Goal: Communication & Community: Answer question/provide support

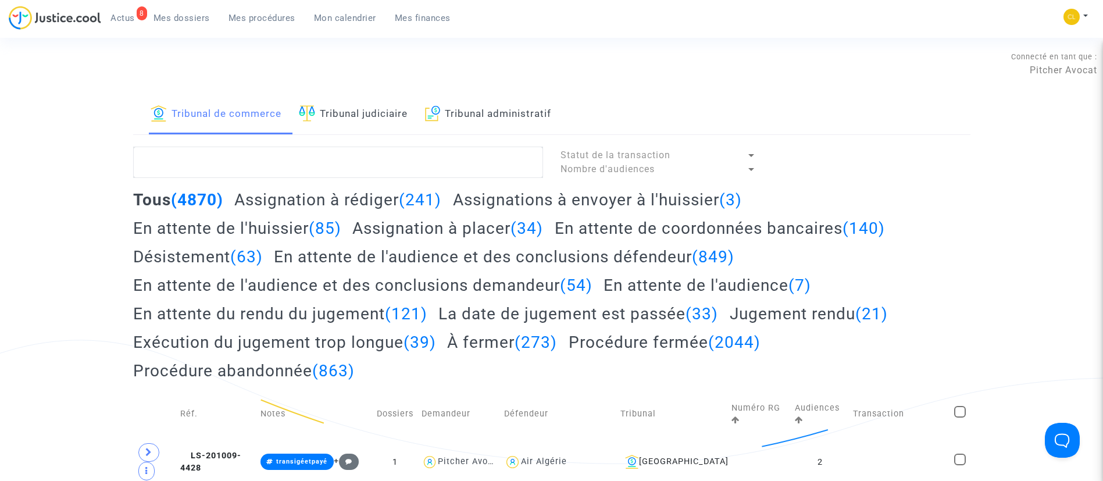
click at [352, 16] on span "Mon calendrier" at bounding box center [345, 18] width 62 height 10
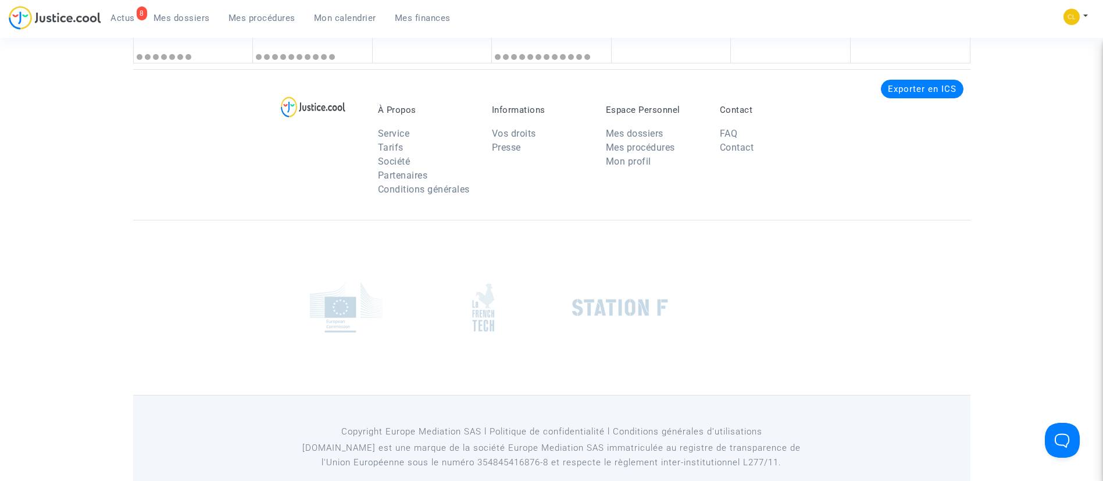
scroll to position [1029, 0]
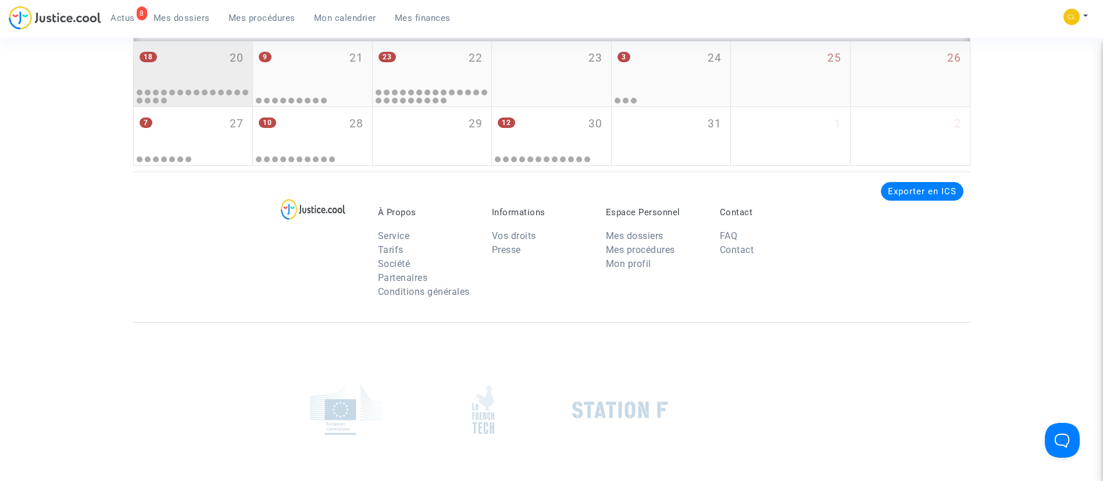
click at [252, 87] on div "18 20" at bounding box center [193, 63] width 119 height 45
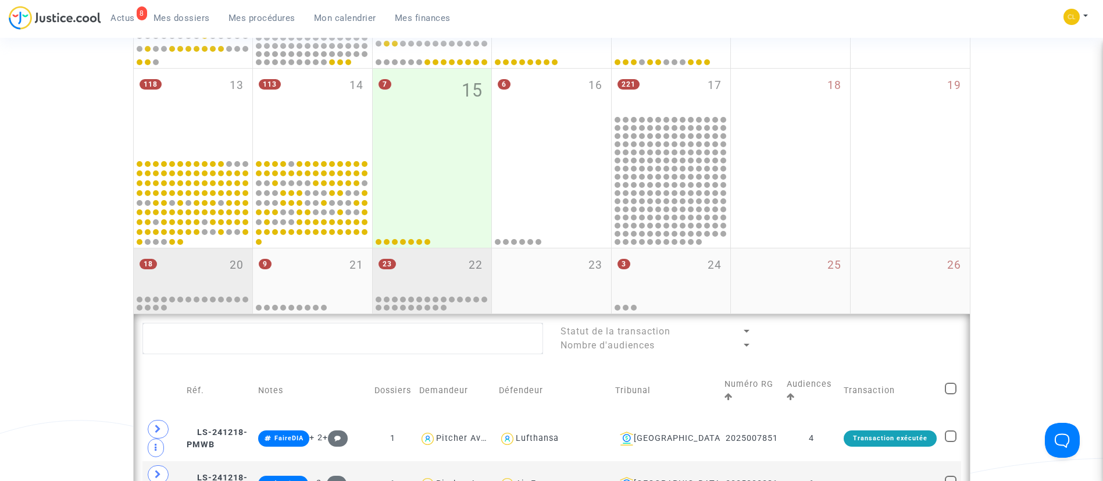
scroll to position [506, 0]
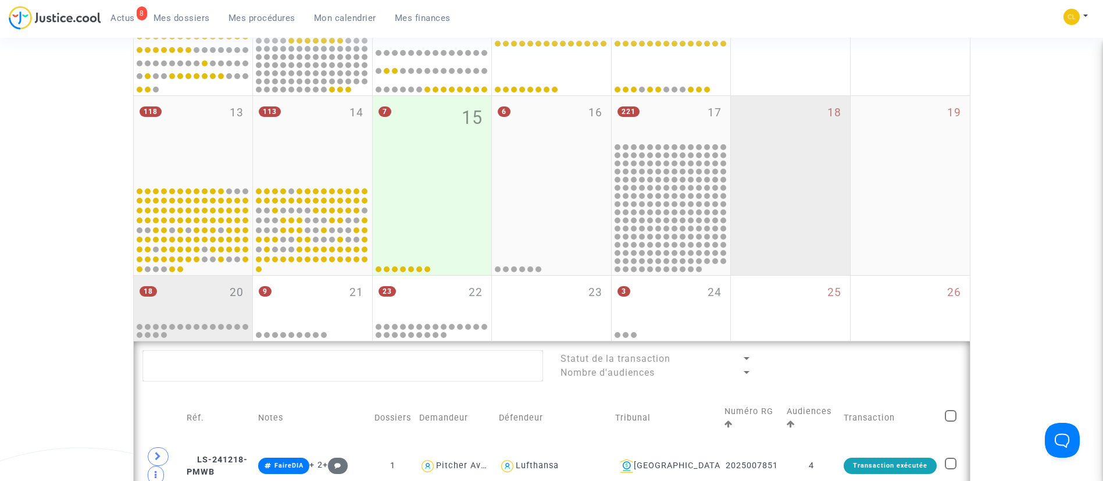
click at [777, 206] on div "18" at bounding box center [790, 185] width 119 height 179
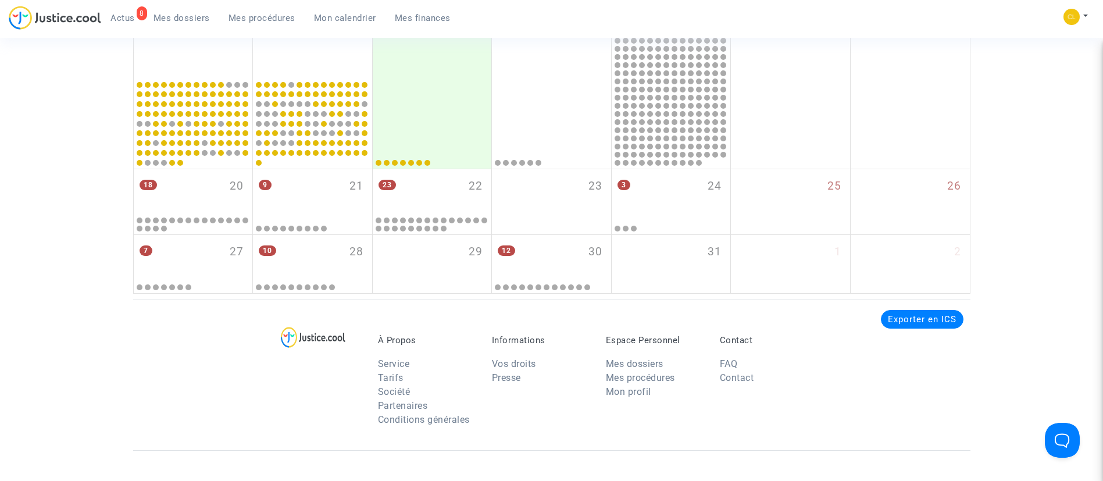
scroll to position [601, 0]
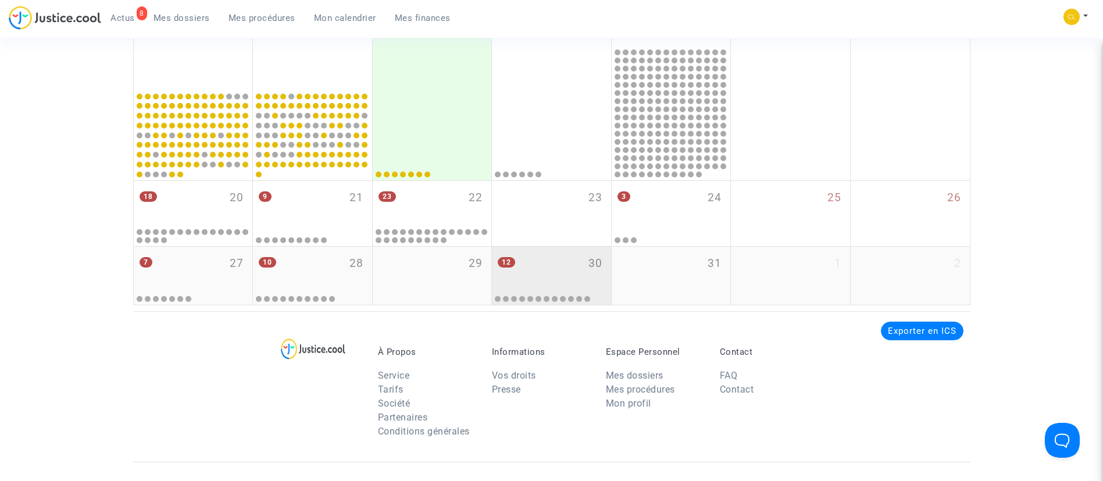
click at [565, 263] on div "12 30" at bounding box center [551, 268] width 119 height 45
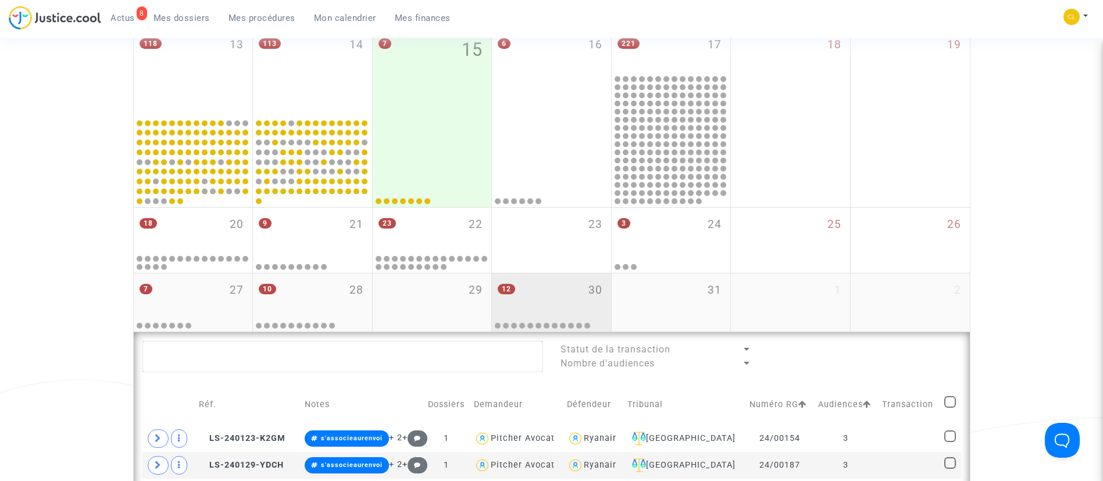
scroll to position [748, 0]
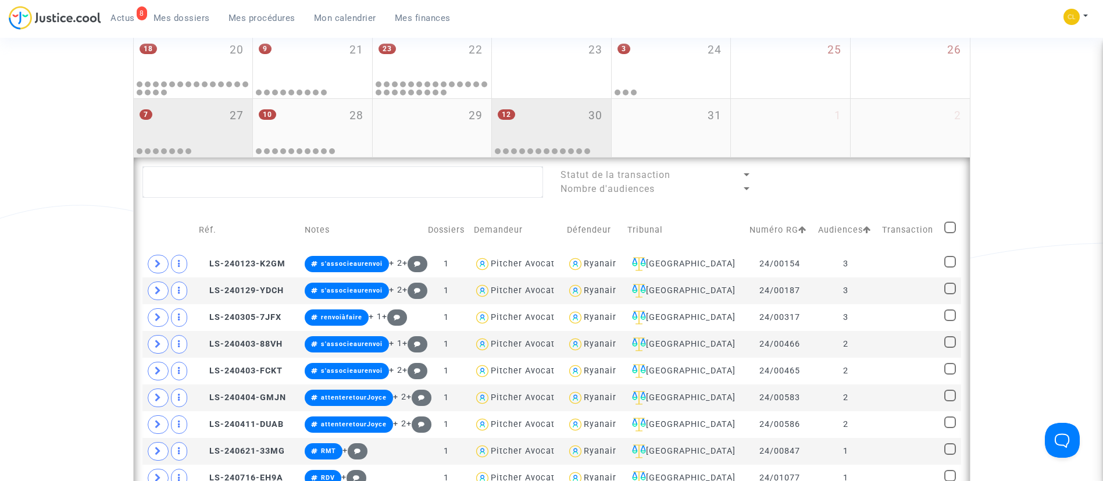
click at [185, 122] on div "7 27" at bounding box center [193, 121] width 119 height 45
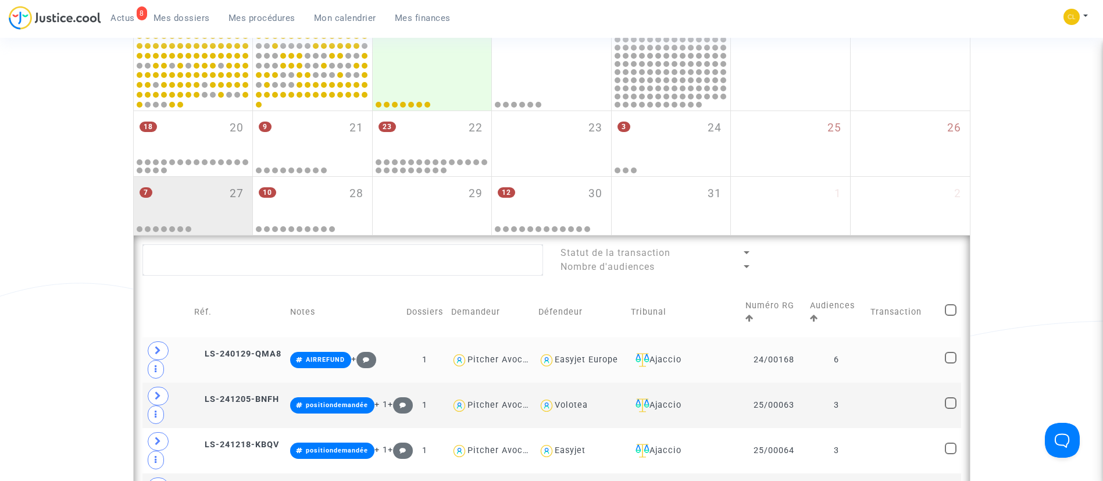
scroll to position [661, 0]
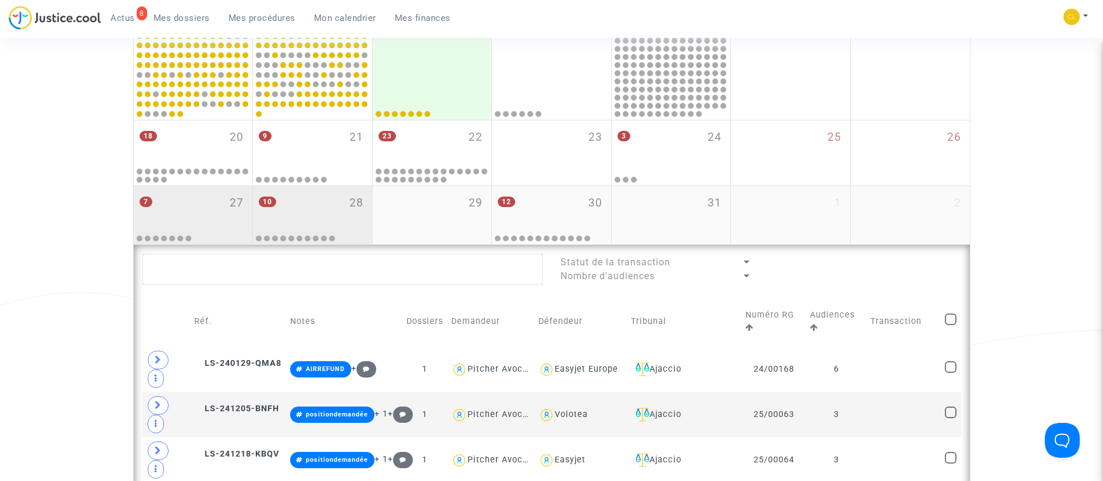
click at [323, 198] on div "10 28" at bounding box center [312, 208] width 119 height 45
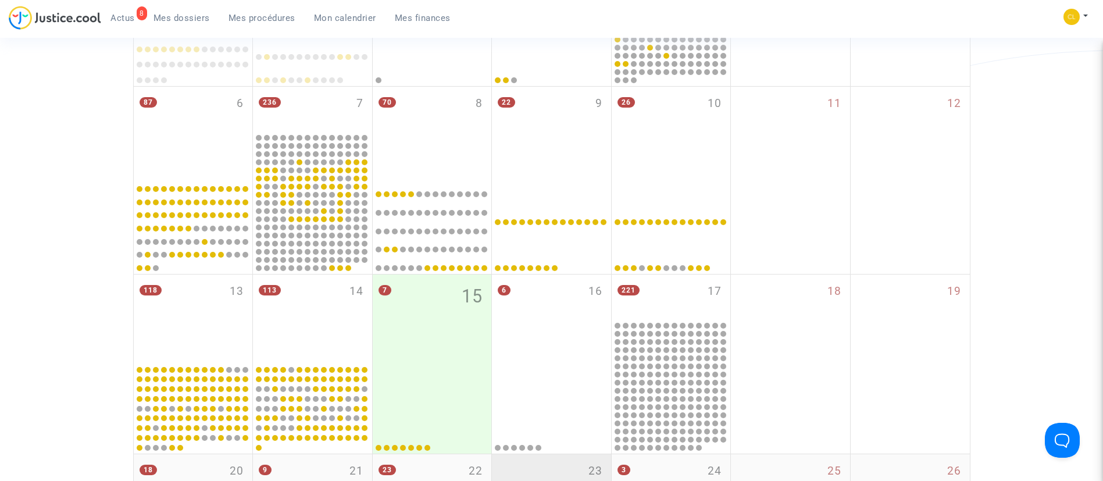
scroll to position [487, 0]
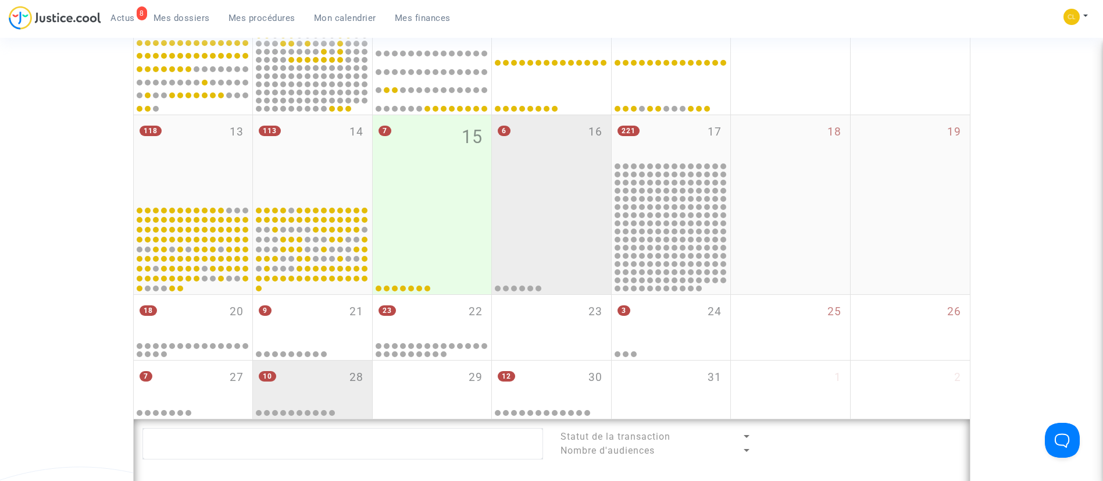
click at [549, 184] on div "6 16" at bounding box center [551, 159] width 119 height 88
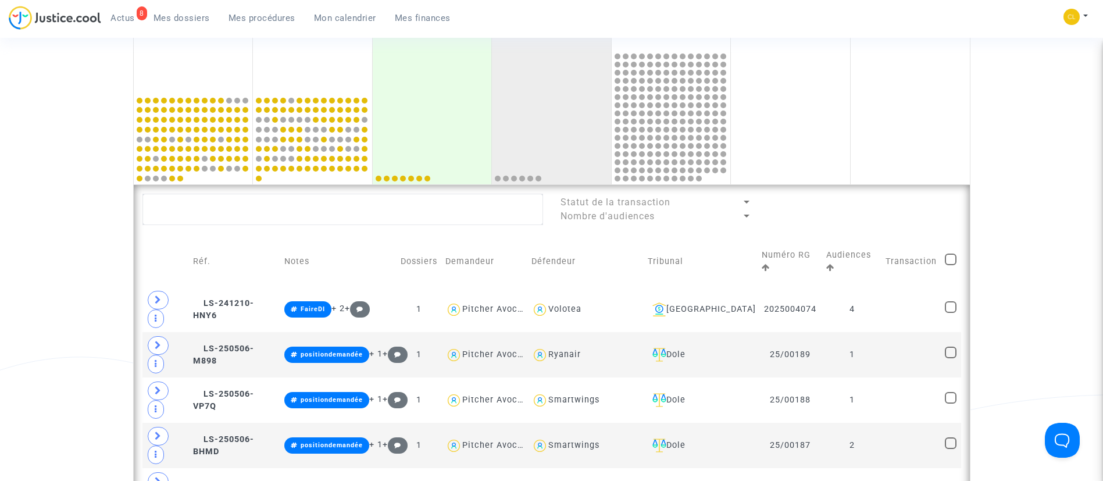
scroll to position [574, 0]
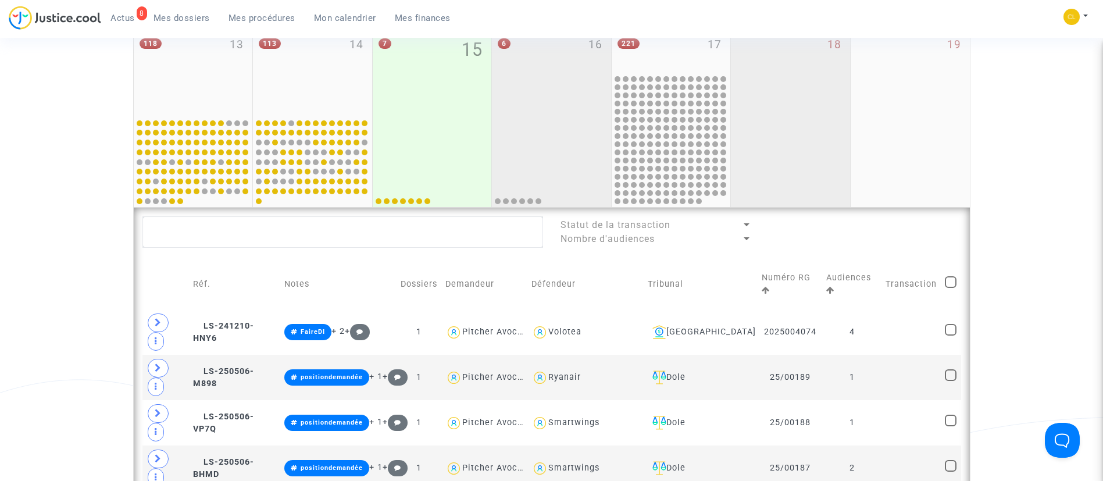
click at [764, 108] on div "18" at bounding box center [790, 117] width 119 height 179
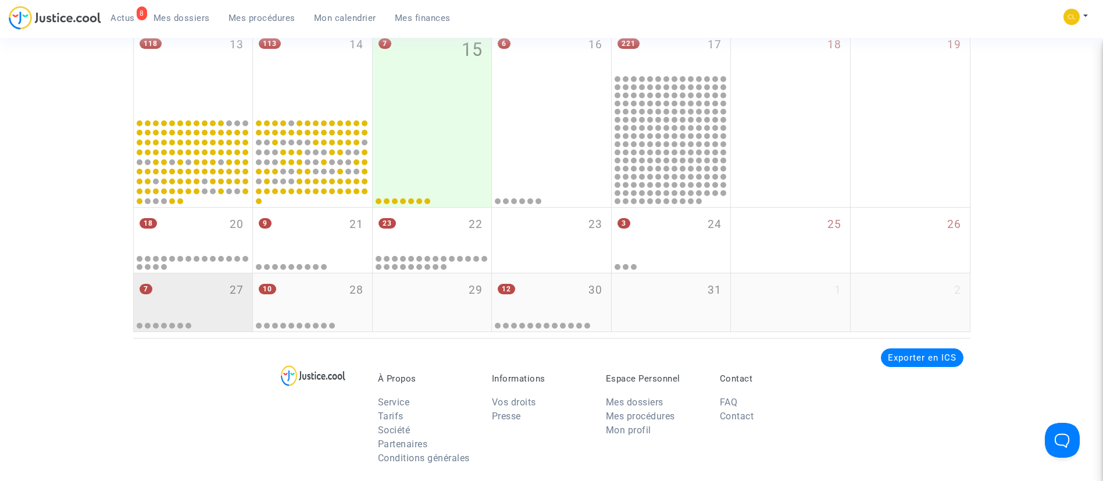
click at [226, 294] on div "7 27" at bounding box center [193, 295] width 119 height 45
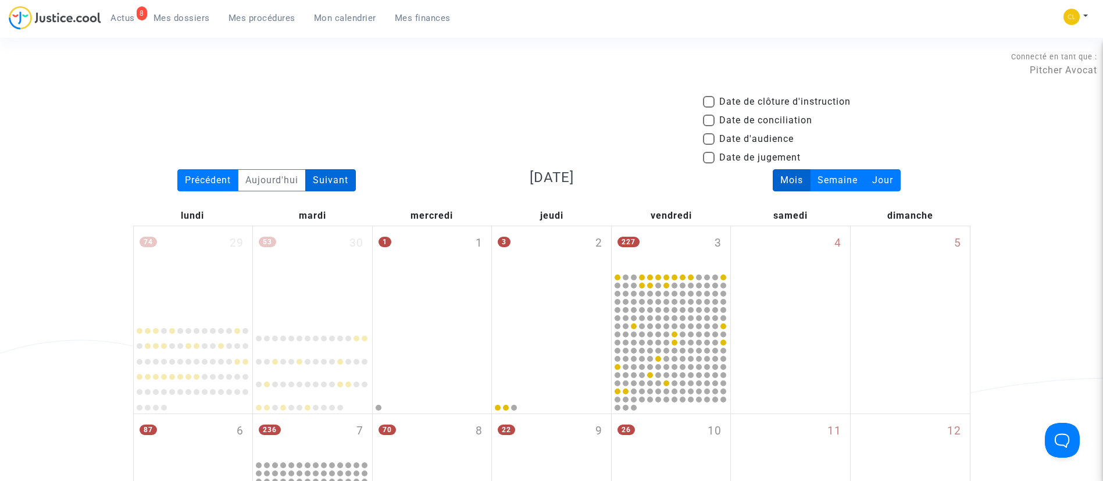
drag, startPoint x: 325, startPoint y: 181, endPoint x: 344, endPoint y: 189, distance: 20.3
click at [325, 181] on div "Suivant" at bounding box center [330, 180] width 51 height 22
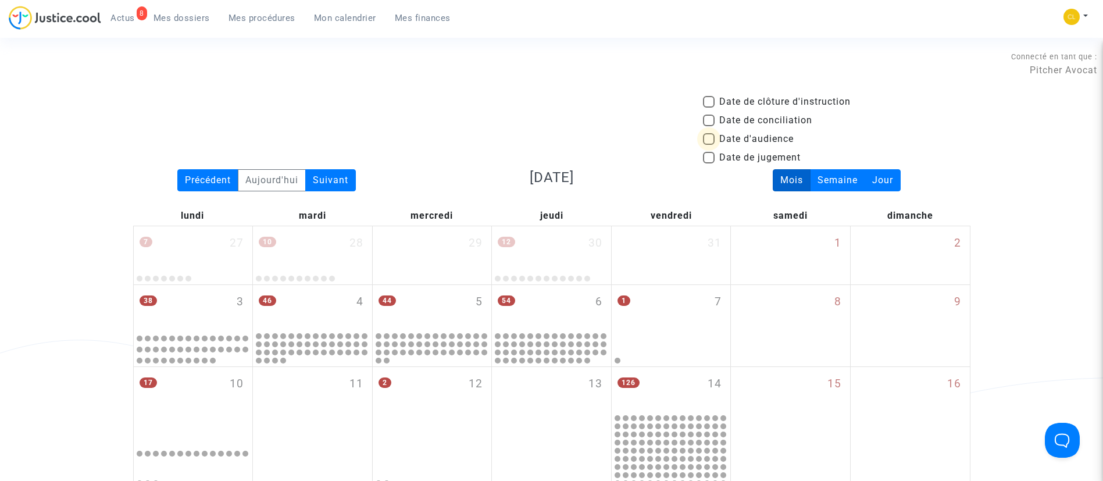
click at [730, 137] on span "Date d'audience" at bounding box center [756, 139] width 74 height 14
click at [709, 145] on input "Date d'audience" at bounding box center [708, 145] width 1 height 1
checkbox input "true"
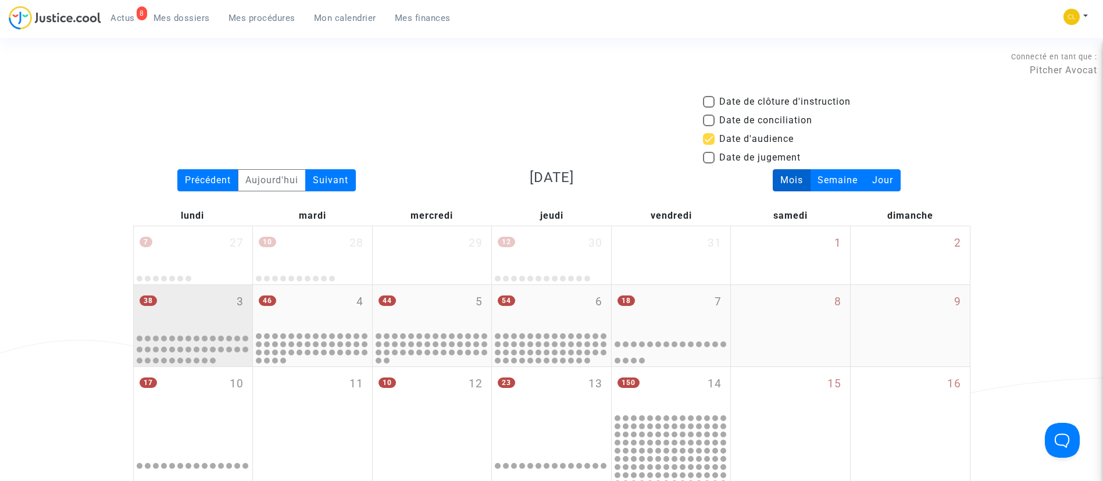
click at [185, 311] on div "38 3" at bounding box center [193, 307] width 119 height 45
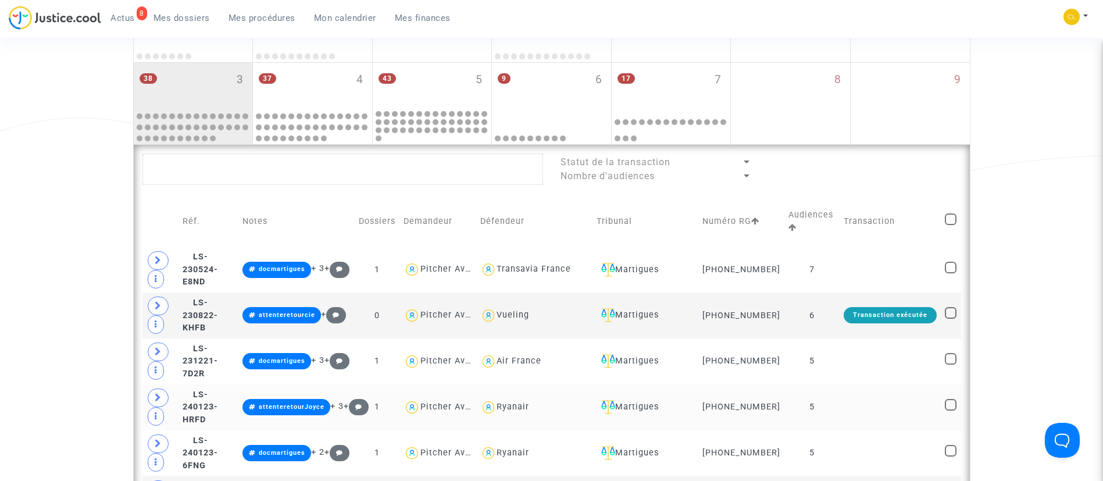
scroll to position [174, 0]
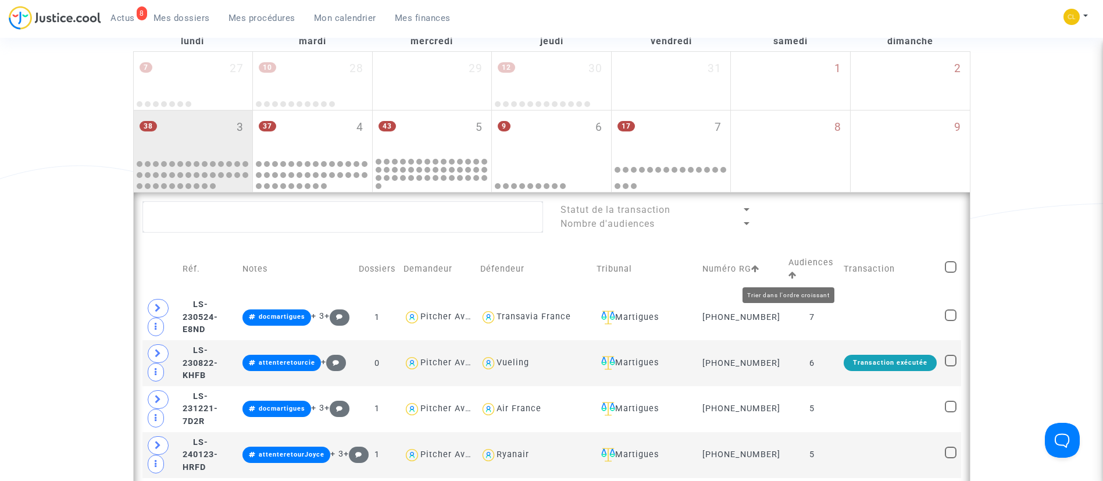
click at [788, 277] on icon at bounding box center [792, 275] width 8 height 8
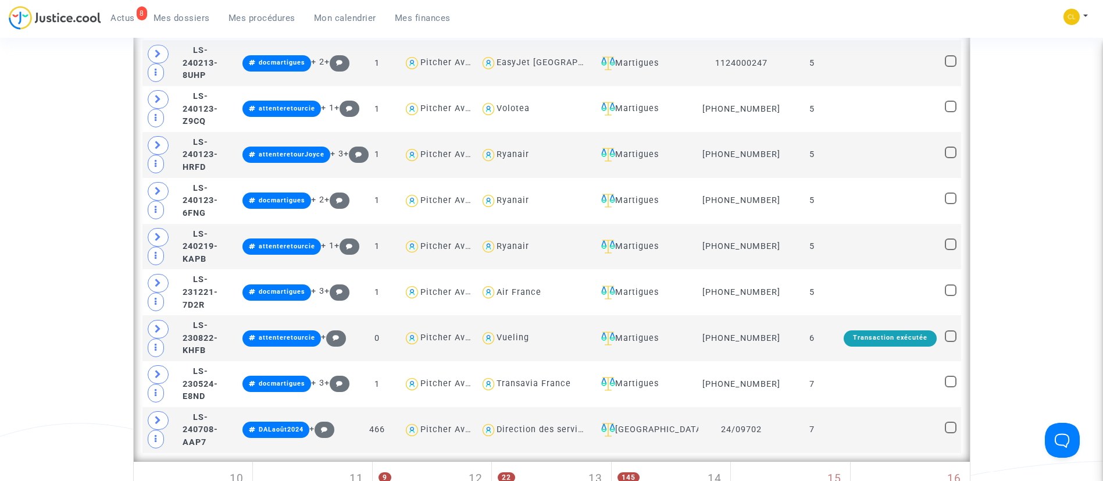
scroll to position [1755, 0]
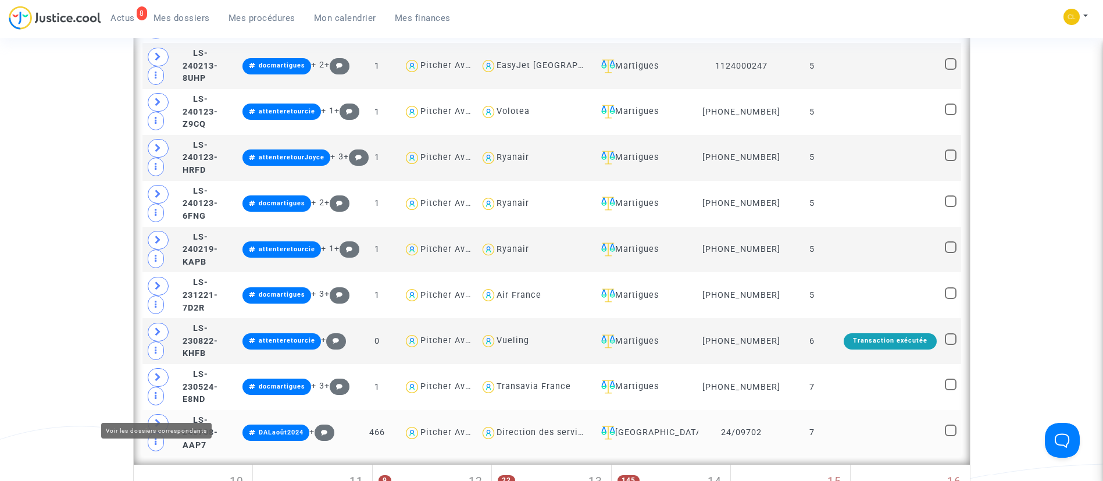
click at [155, 419] on icon at bounding box center [158, 423] width 7 height 9
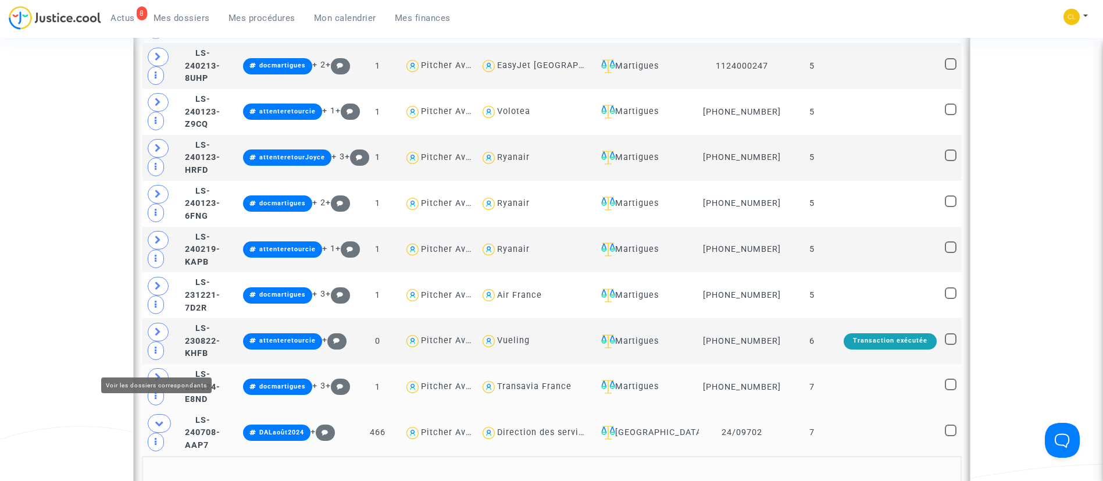
click at [158, 373] on icon at bounding box center [158, 377] width 7 height 9
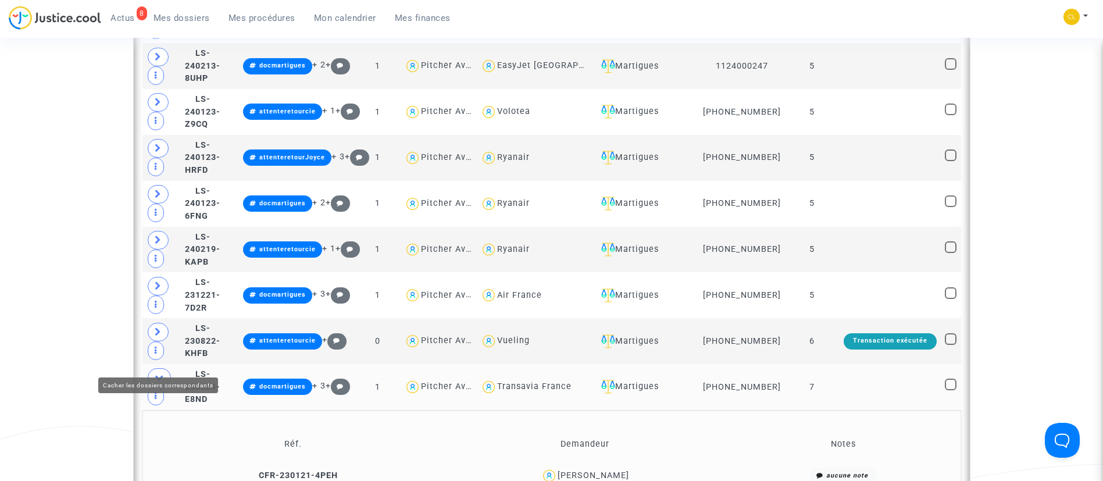
click at [158, 373] on icon at bounding box center [159, 377] width 9 height 9
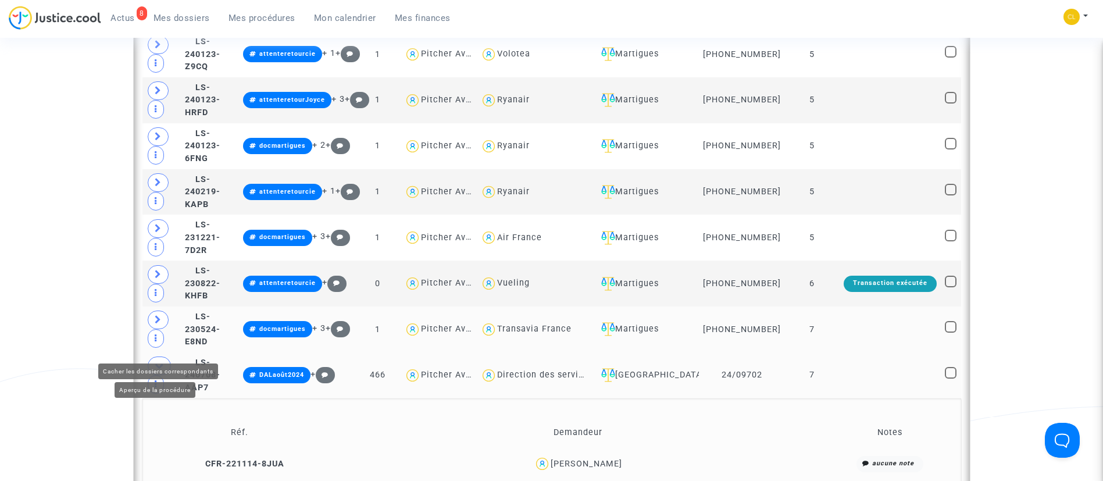
scroll to position [1814, 0]
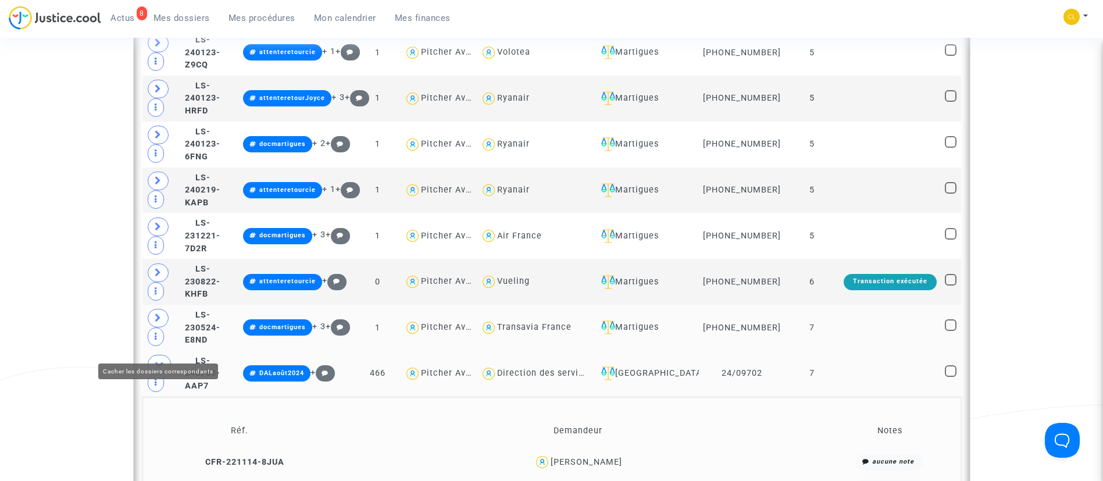
click at [159, 359] on icon at bounding box center [159, 363] width 9 height 9
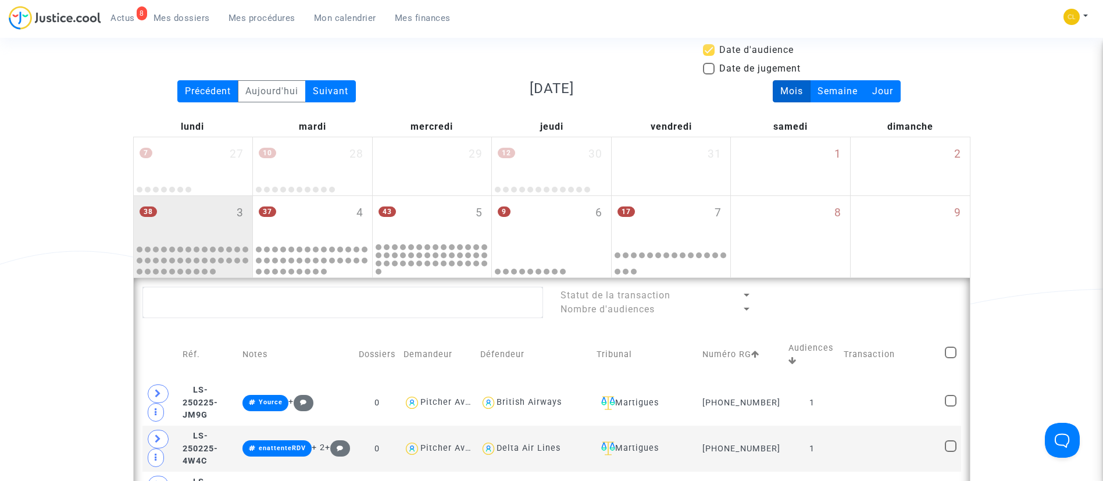
scroll to position [87, 0]
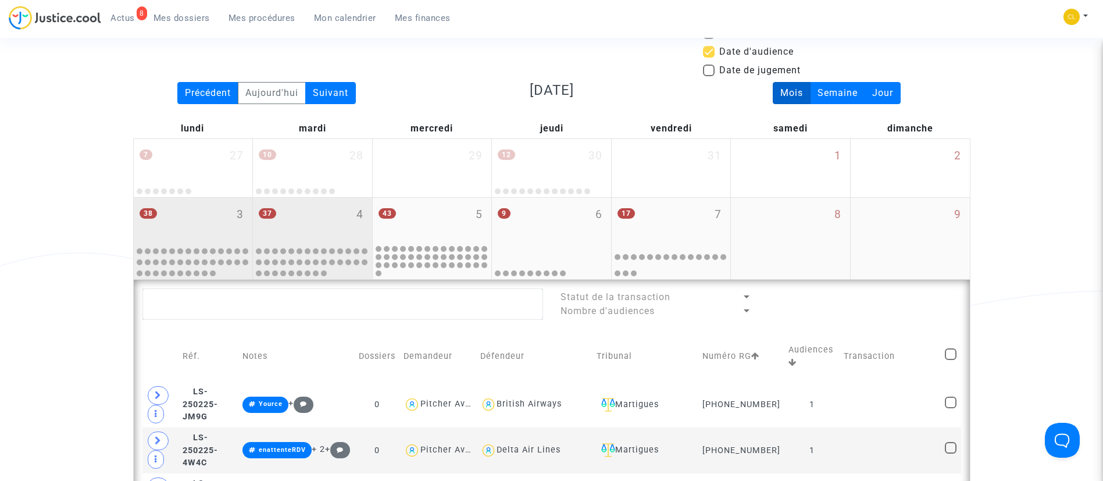
click at [339, 235] on div "37 4" at bounding box center [312, 220] width 119 height 45
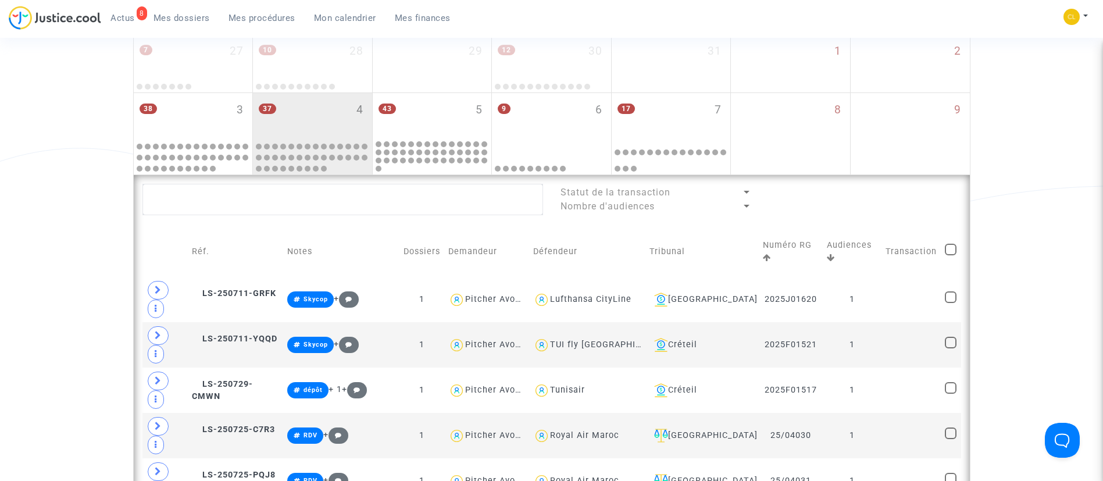
scroll to position [188, 0]
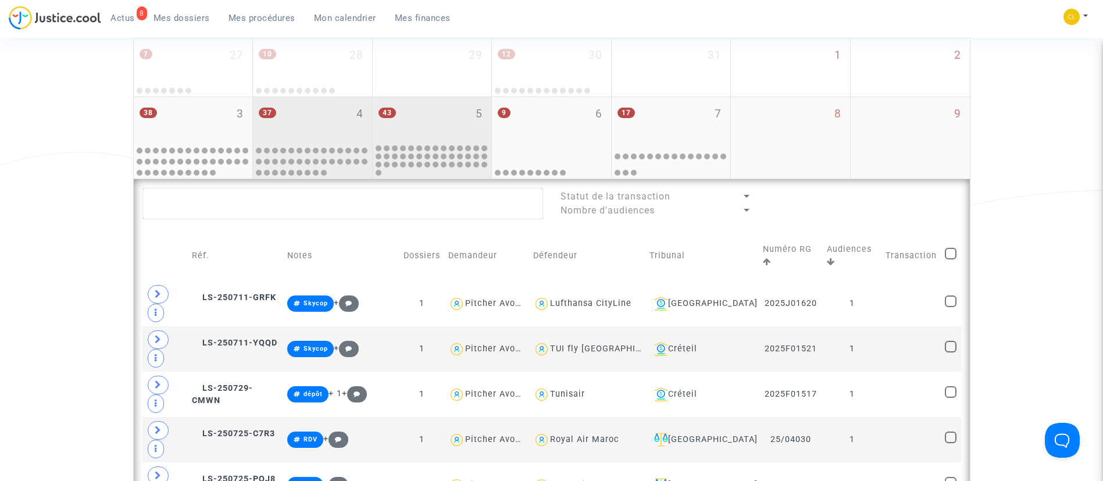
click at [417, 137] on div "43 5" at bounding box center [432, 119] width 119 height 45
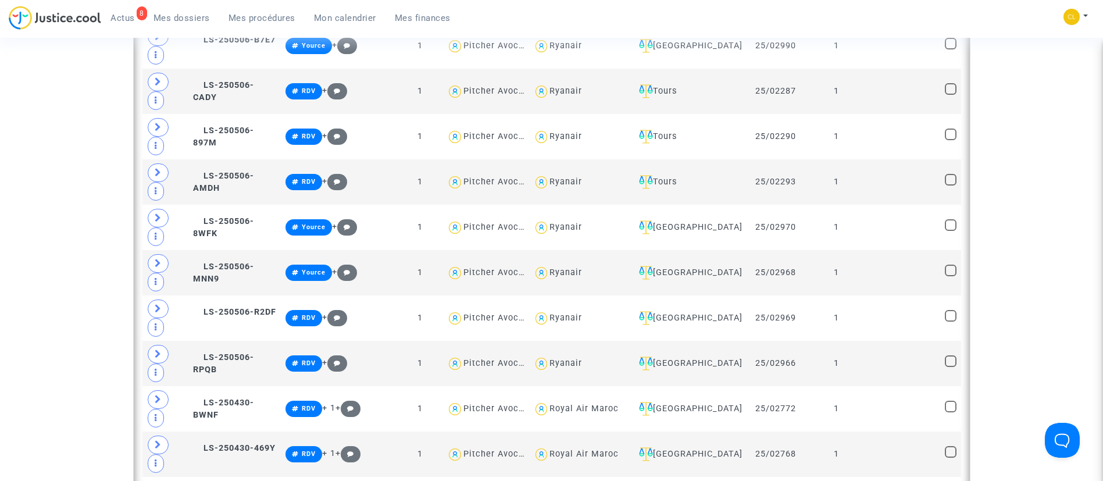
scroll to position [214, 0]
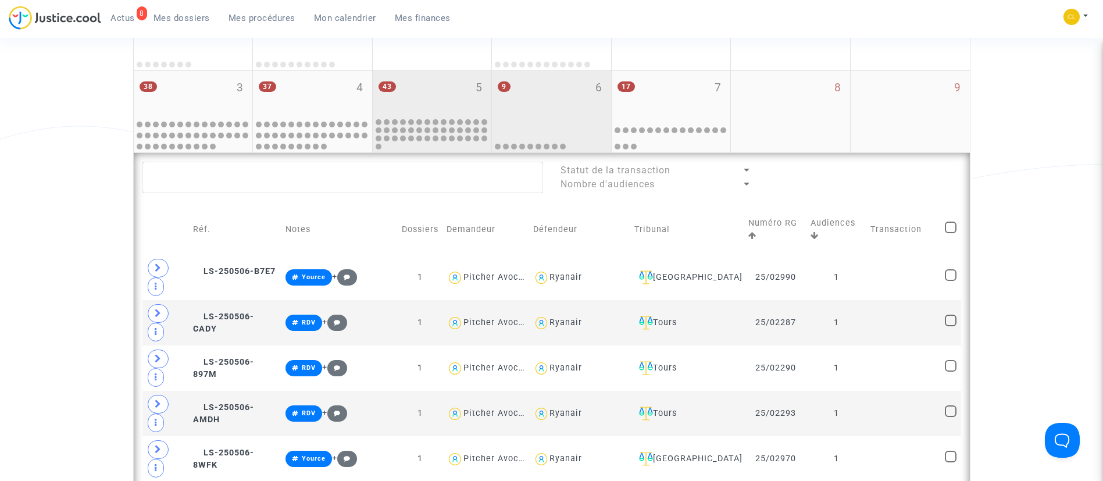
click at [567, 89] on div "9 6" at bounding box center [551, 93] width 119 height 45
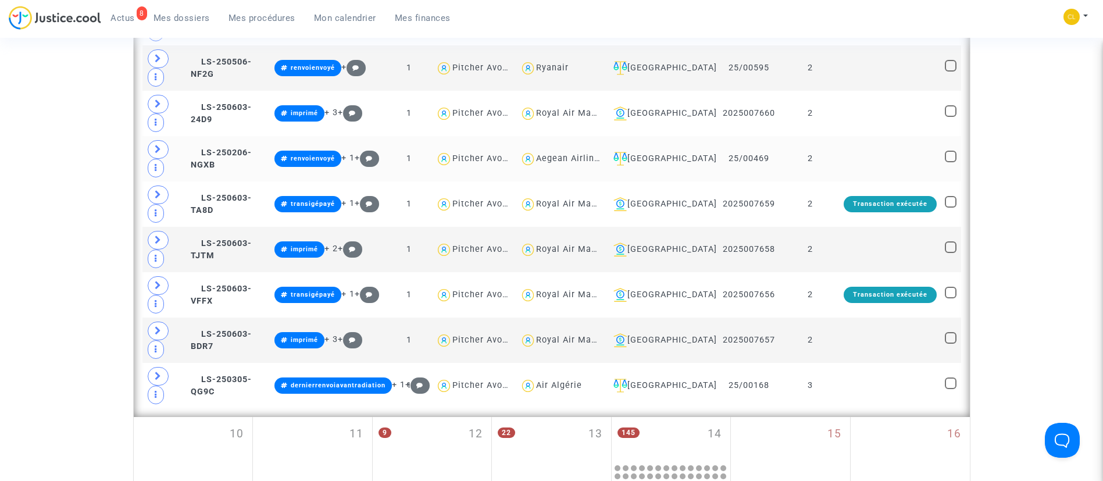
scroll to position [40, 0]
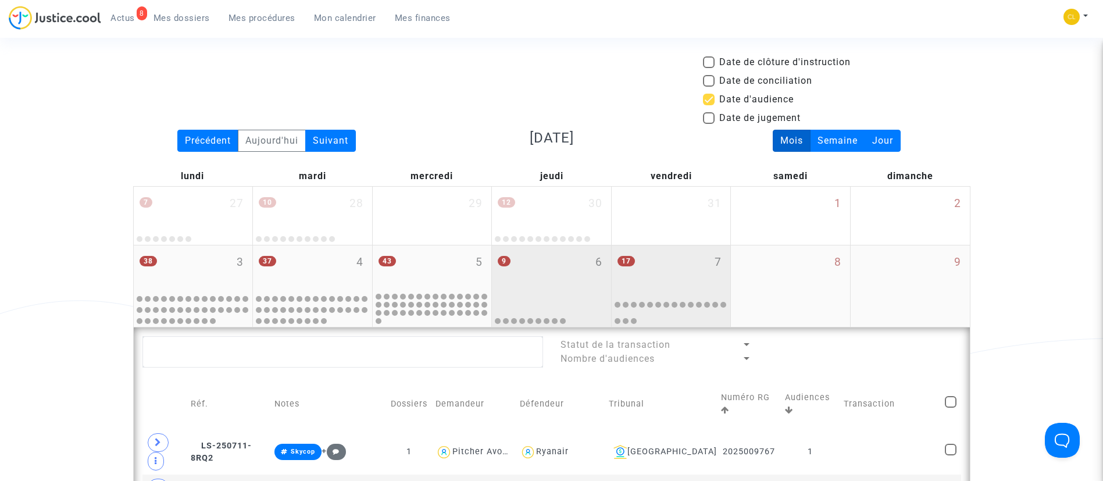
click at [653, 278] on div "17 7" at bounding box center [671, 267] width 119 height 45
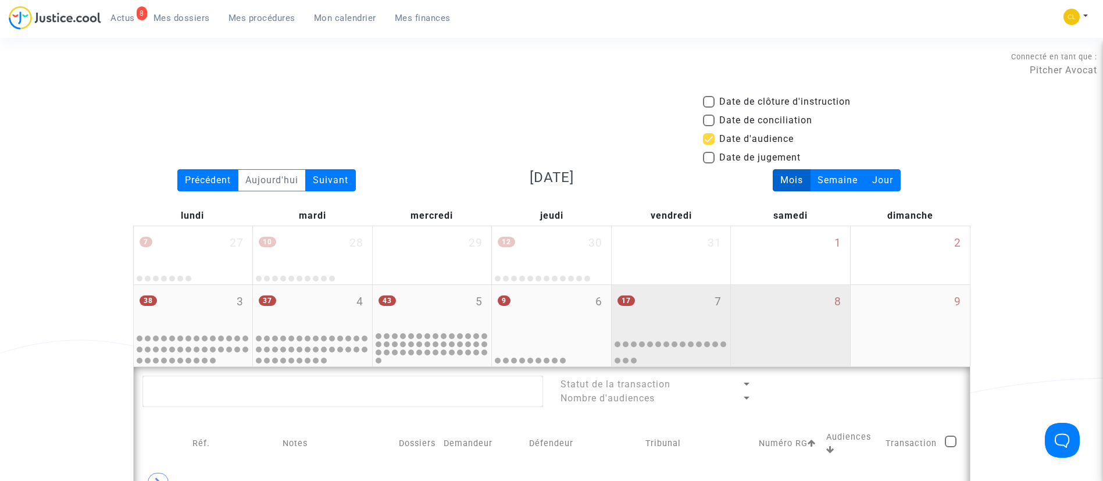
click at [772, 324] on div "8" at bounding box center [790, 325] width 119 height 81
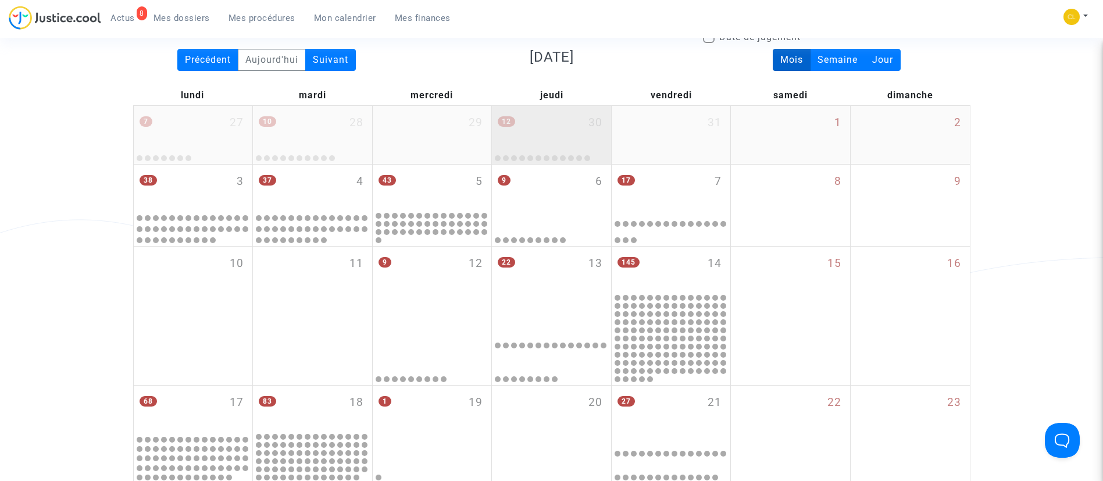
scroll to position [262, 0]
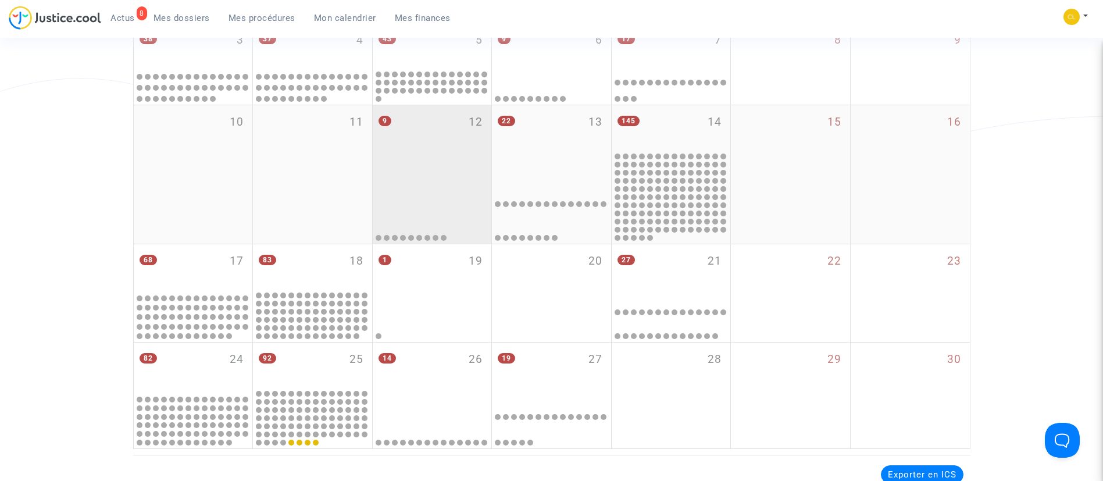
click at [464, 167] on div "9 12" at bounding box center [432, 138] width 119 height 67
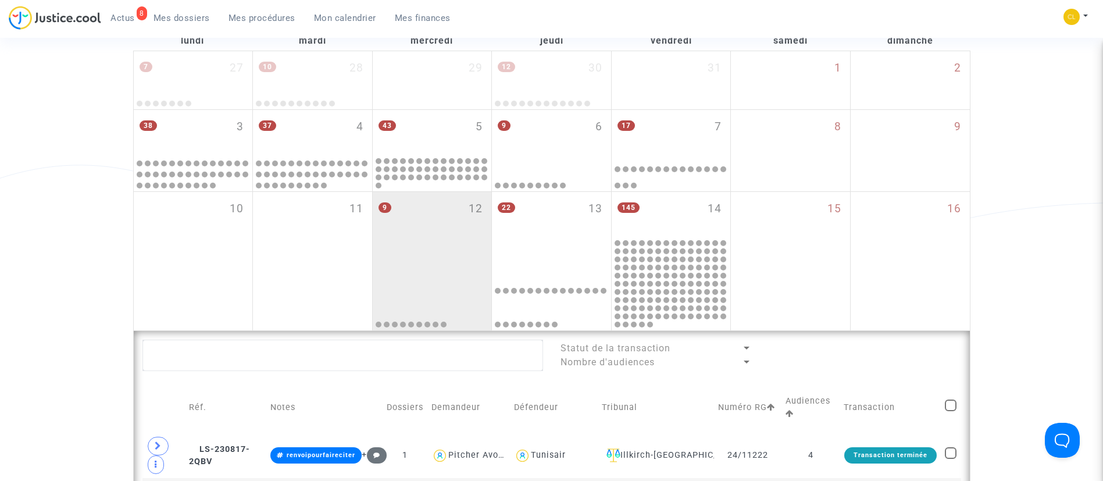
scroll to position [174, 0]
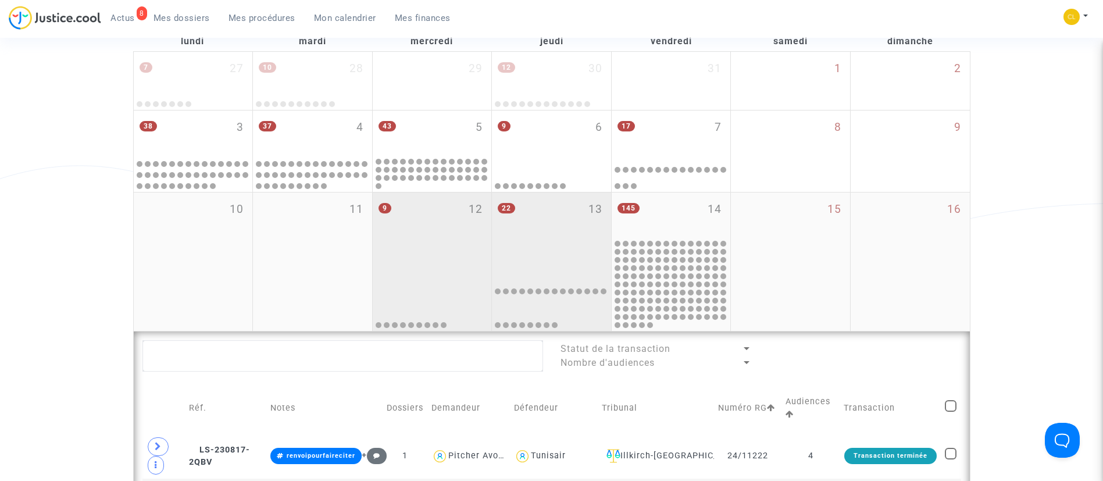
click at [530, 227] on div "22 13" at bounding box center [551, 225] width 119 height 67
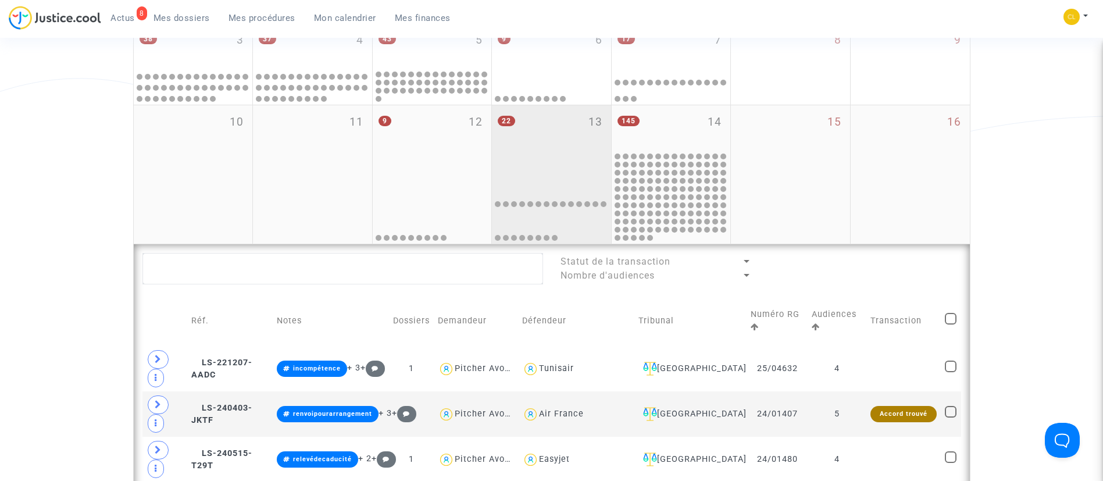
scroll to position [174, 0]
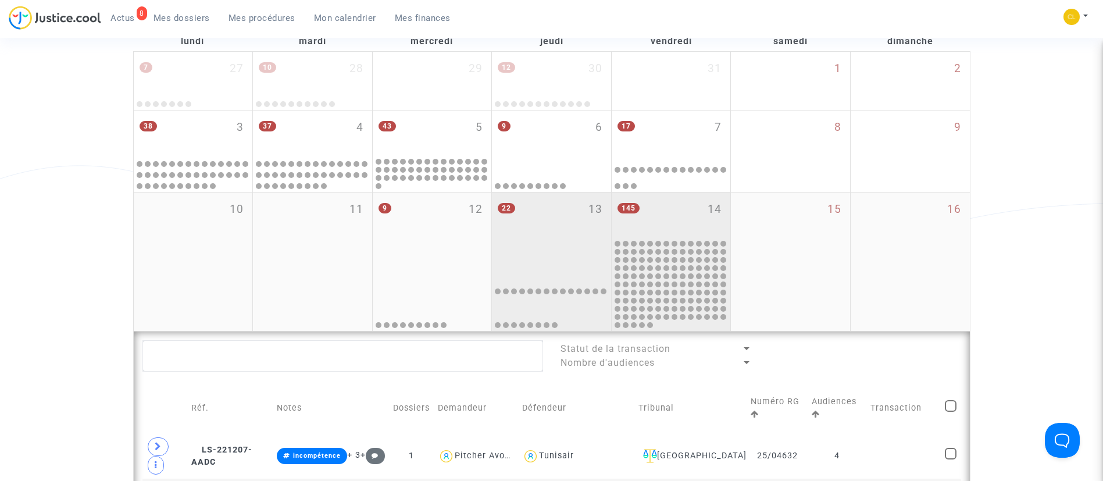
click at [698, 211] on div "145 14" at bounding box center [671, 214] width 119 height 45
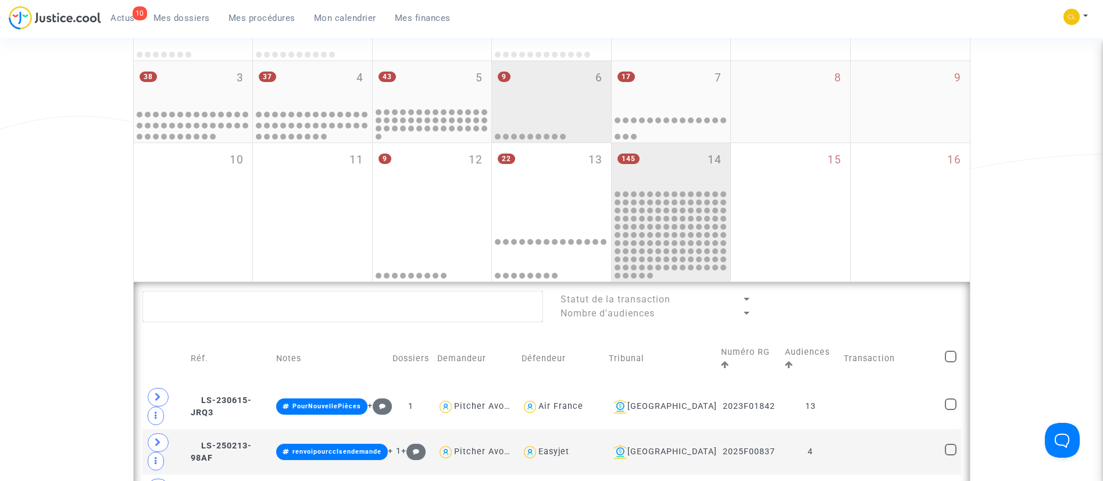
scroll to position [436, 0]
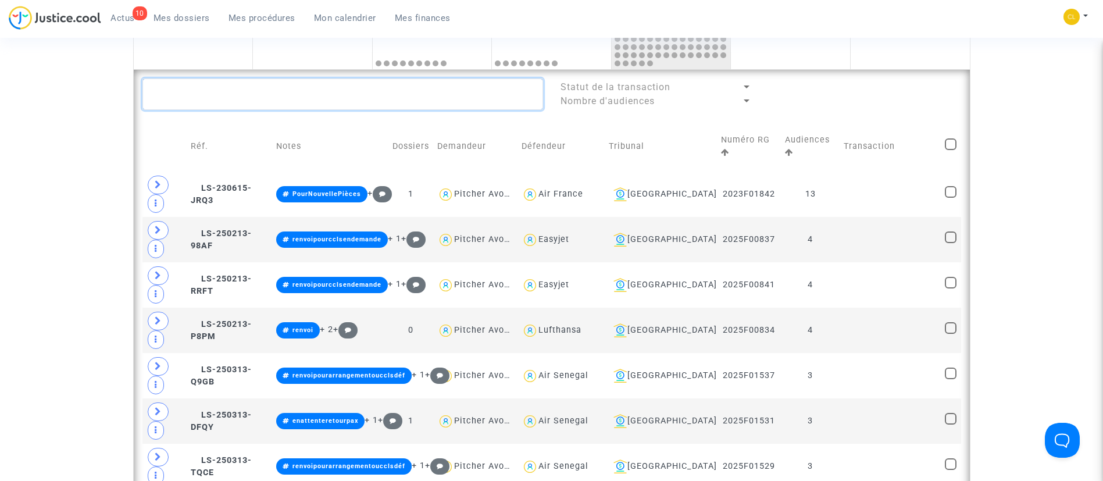
click at [396, 81] on textarea at bounding box center [342, 93] width 401 height 31
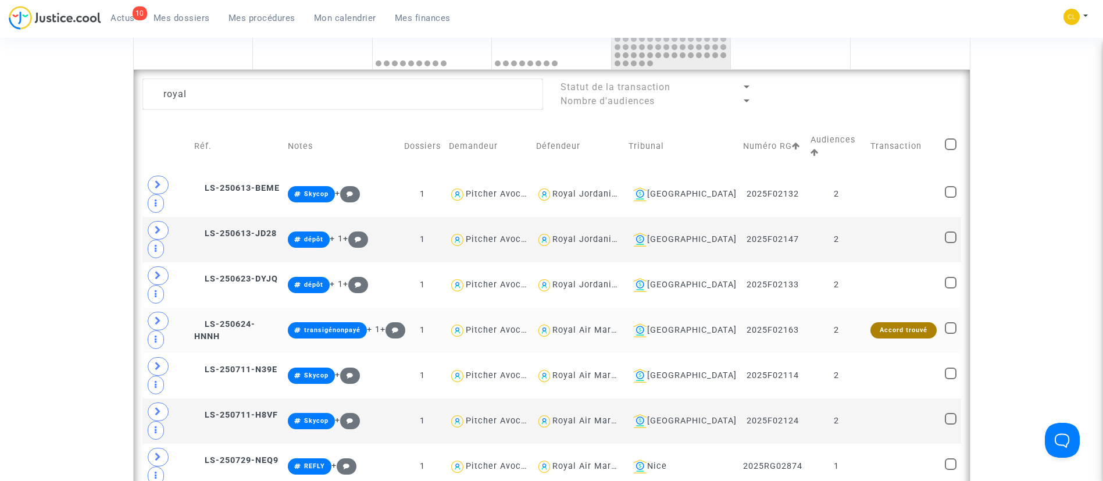
click at [621, 325] on div "Royal Air Maroc" at bounding box center [586, 330] width 69 height 10
type textarea "royal @"Royal Air Maroc""
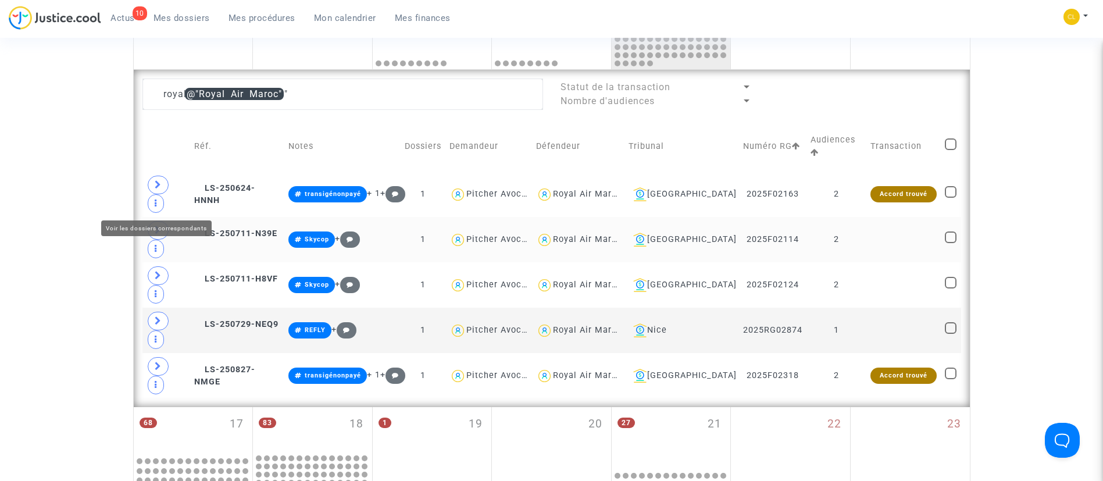
click at [155, 221] on span at bounding box center [158, 230] width 21 height 19
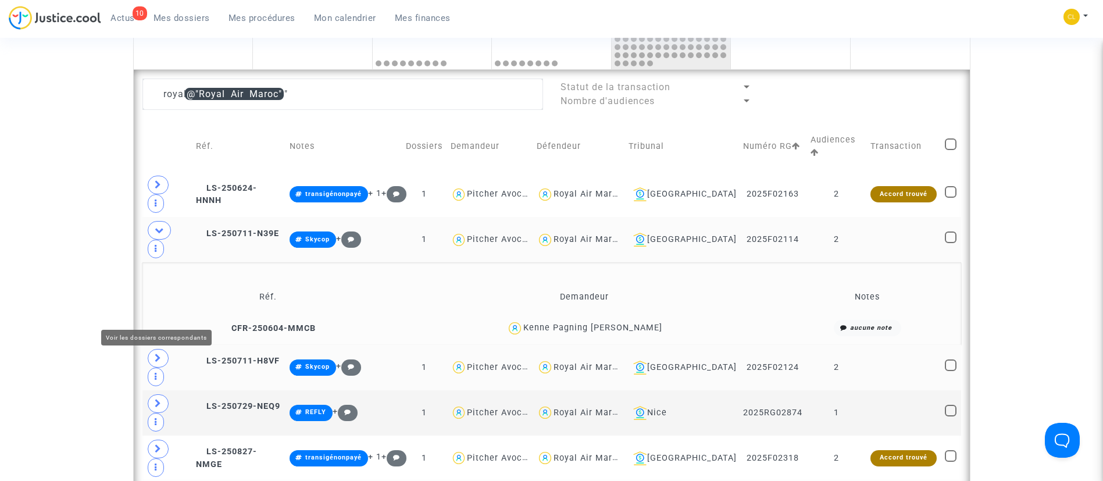
click at [158, 353] on icon at bounding box center [158, 357] width 7 height 9
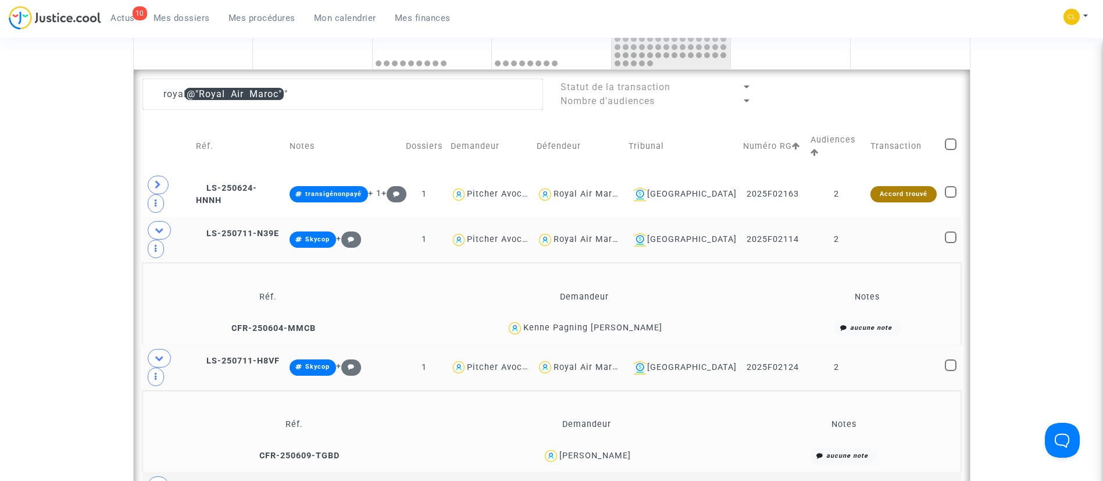
scroll to position [523, 0]
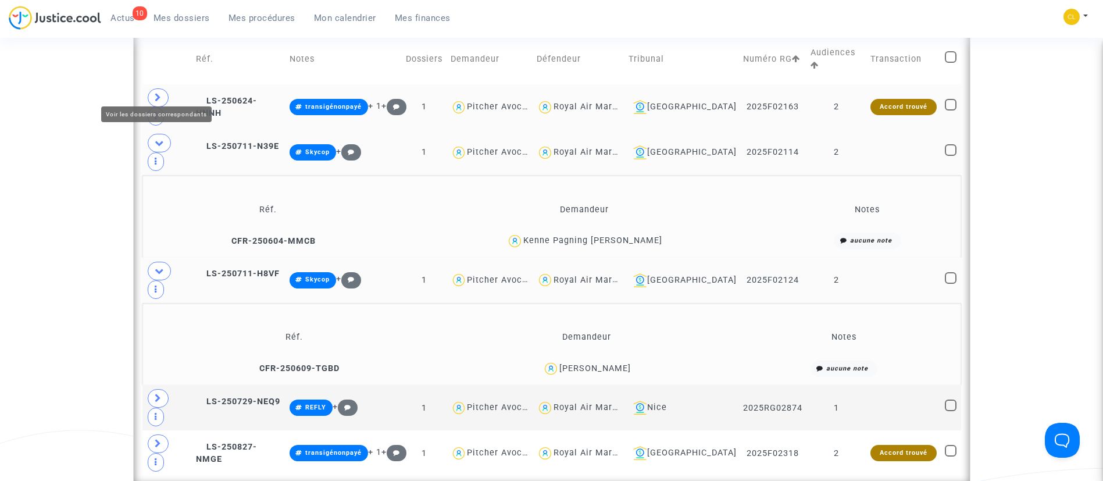
drag, startPoint x: 153, startPoint y: 88, endPoint x: 155, endPoint y: 76, distance: 11.8
click at [153, 88] on span at bounding box center [158, 97] width 21 height 19
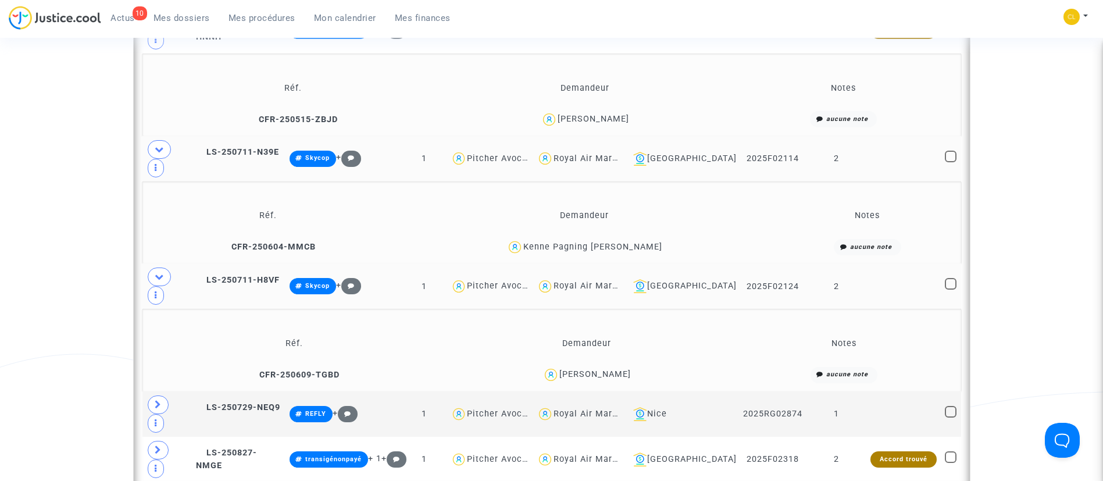
scroll to position [698, 0]
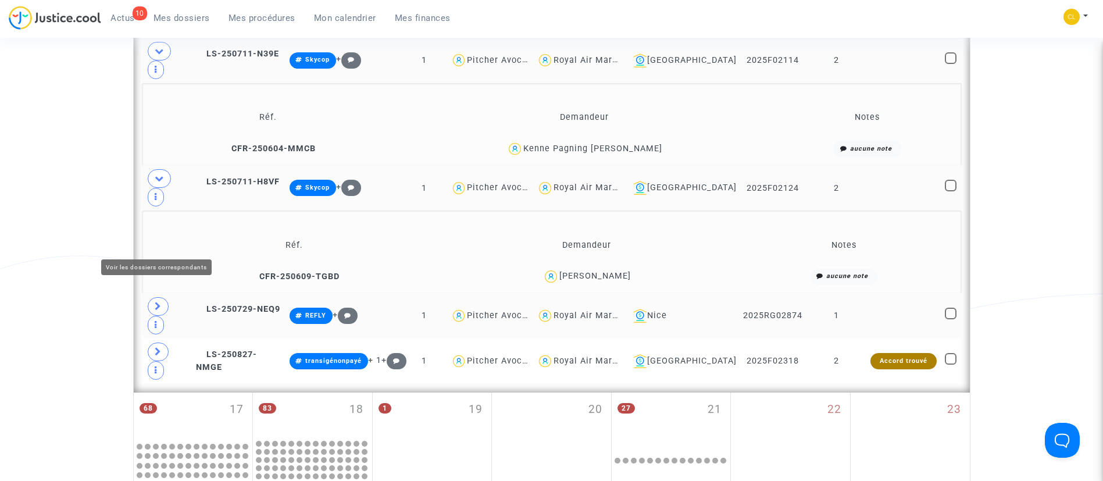
click at [160, 302] on icon at bounding box center [158, 306] width 7 height 9
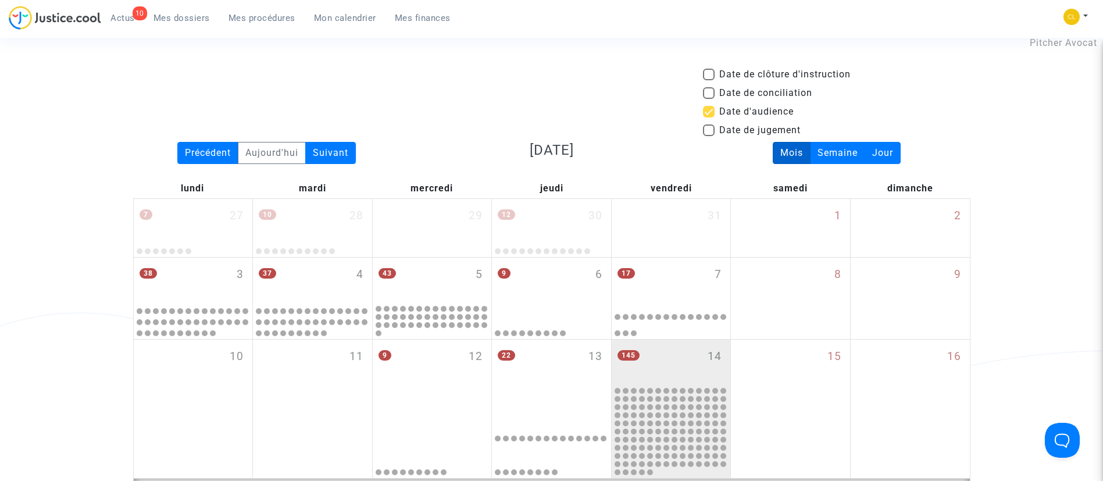
scroll to position [0, 0]
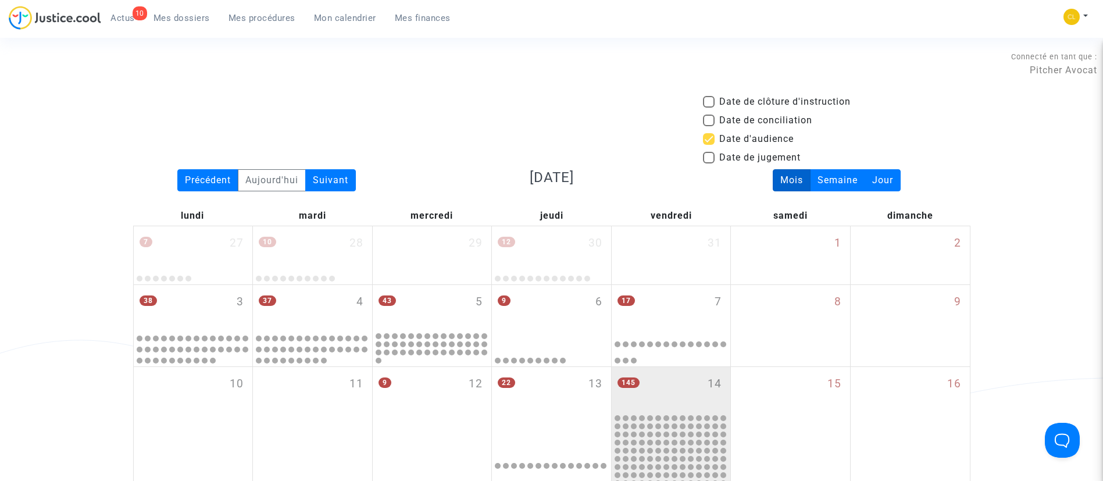
click at [180, 19] on span "Mes dossiers" at bounding box center [181, 18] width 56 height 10
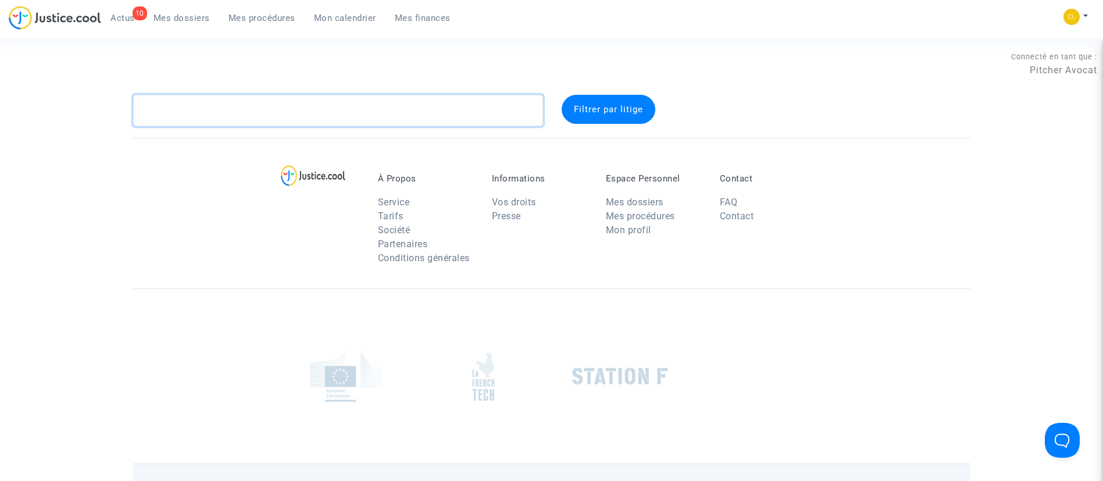
click at [383, 109] on textarea at bounding box center [338, 110] width 410 height 31
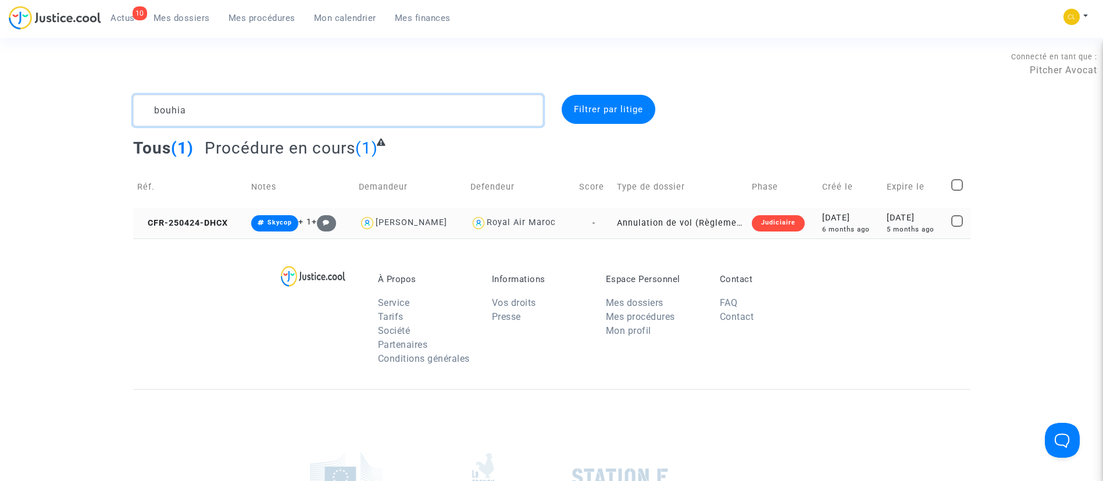
type textarea "bouhia"
click at [894, 223] on div "[DATE]" at bounding box center [915, 218] width 56 height 13
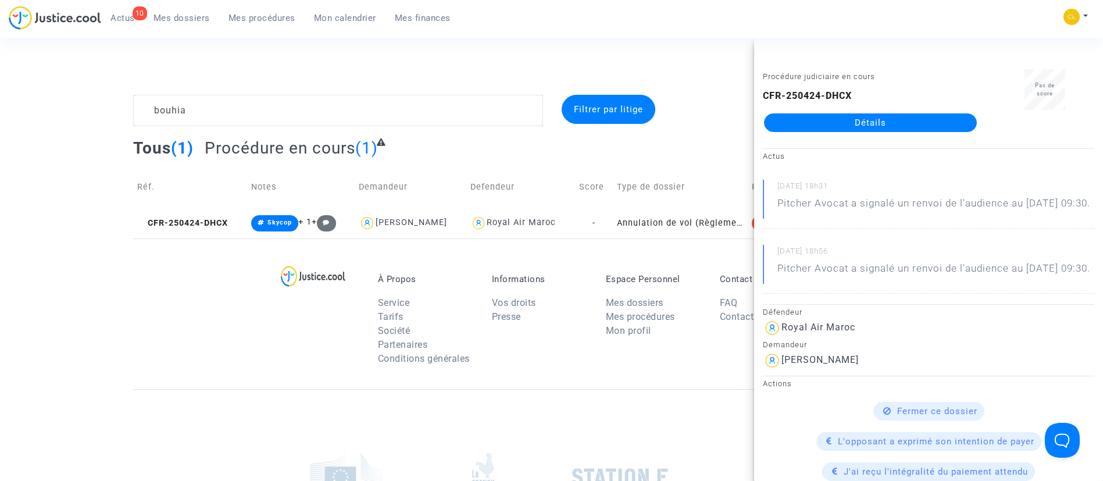
drag, startPoint x: 868, startPoint y: 121, endPoint x: 857, endPoint y: 119, distance: 10.7
click at [867, 121] on link "Détails" at bounding box center [870, 122] width 213 height 19
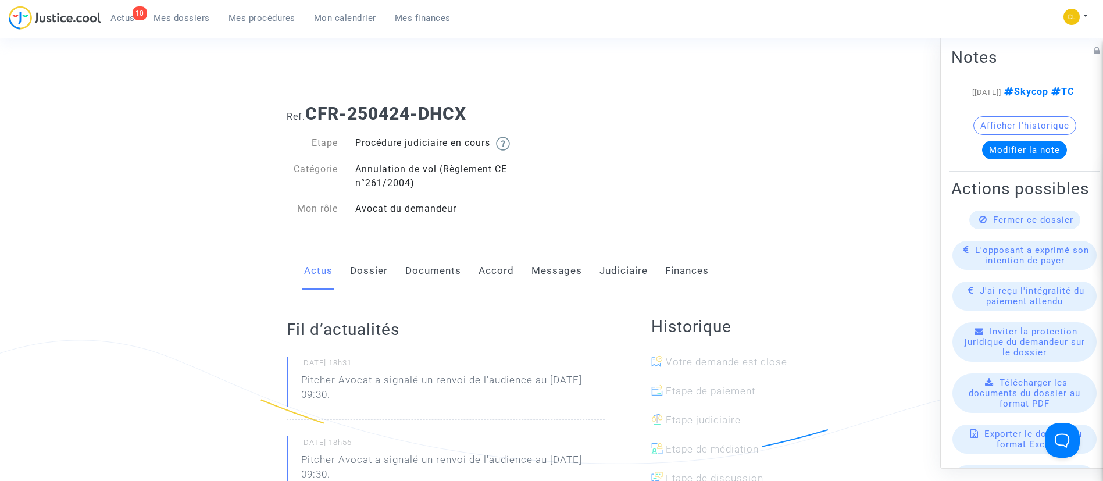
click at [541, 272] on link "Messages" at bounding box center [556, 271] width 51 height 38
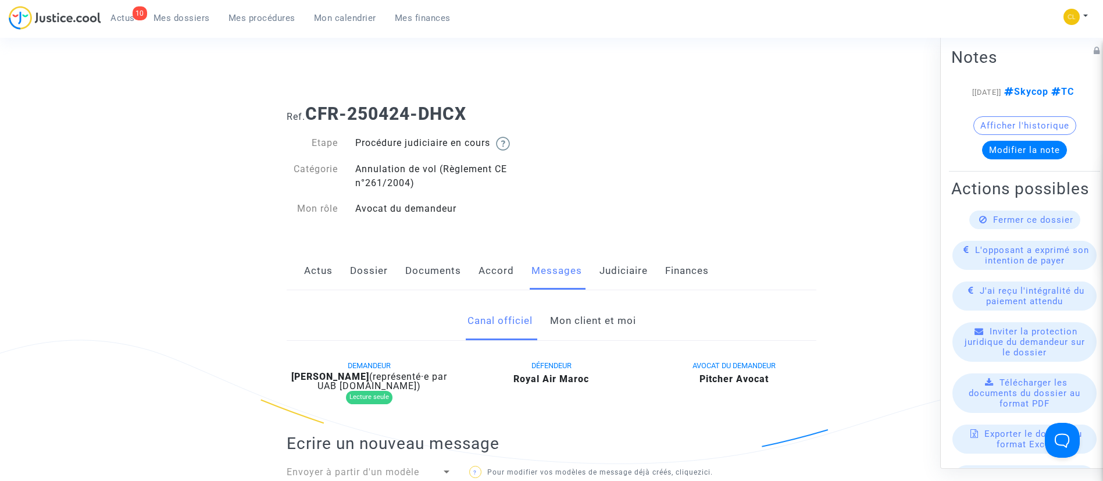
drag, startPoint x: 179, startPoint y: 19, endPoint x: 238, endPoint y: 73, distance: 80.2
click at [178, 19] on span "Mes dossiers" at bounding box center [181, 18] width 56 height 10
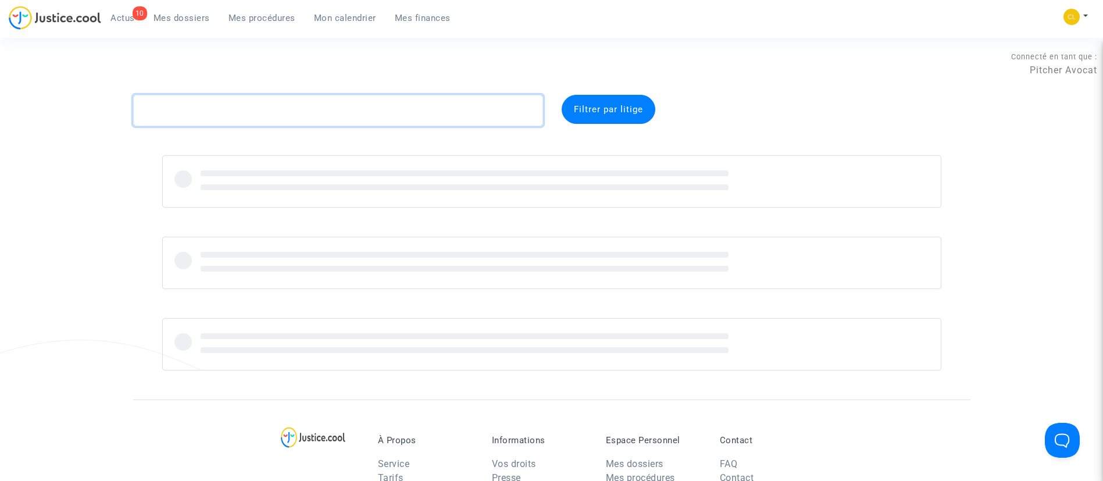
click at [296, 103] on textarea at bounding box center [338, 110] width 410 height 31
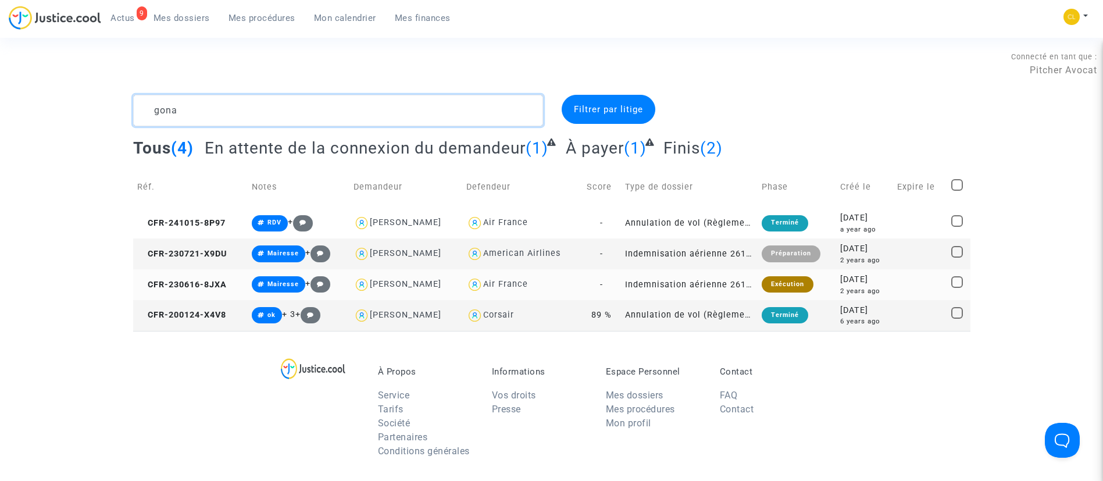
type textarea "gona"
click at [866, 278] on div "[DATE]" at bounding box center [864, 279] width 48 height 13
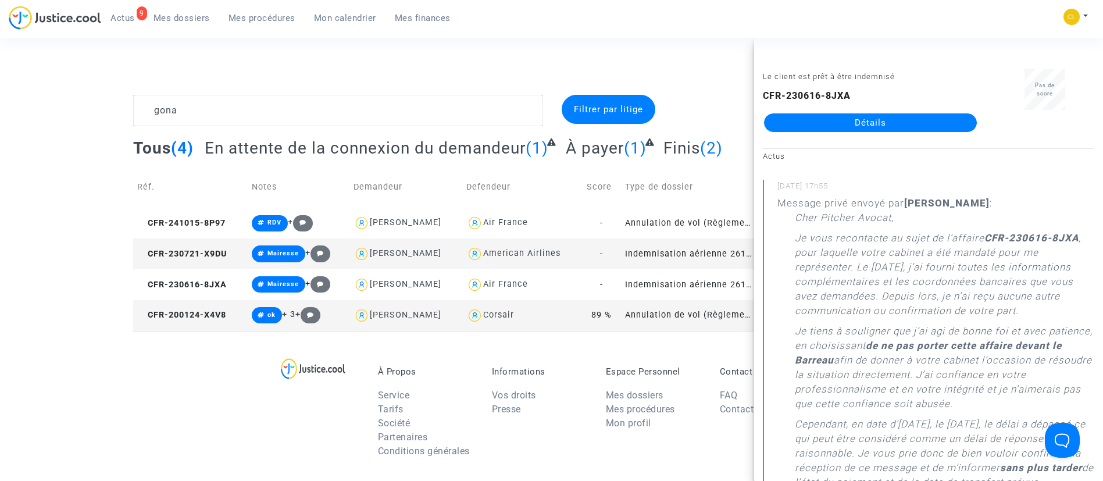
click at [901, 126] on link "Détails" at bounding box center [870, 122] width 213 height 19
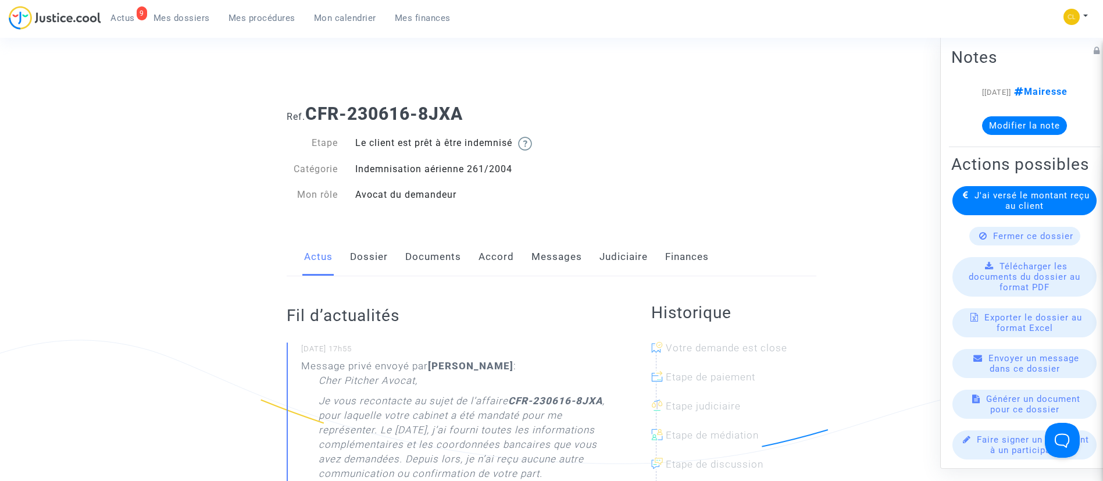
click at [540, 263] on link "Messages" at bounding box center [556, 257] width 51 height 38
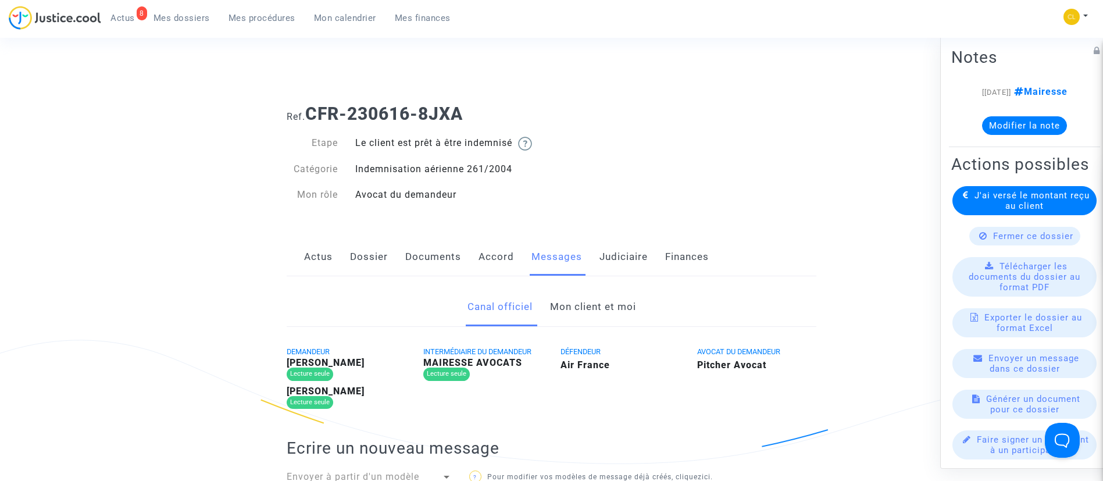
click at [581, 317] on link "Mon client et moi" at bounding box center [593, 307] width 86 height 38
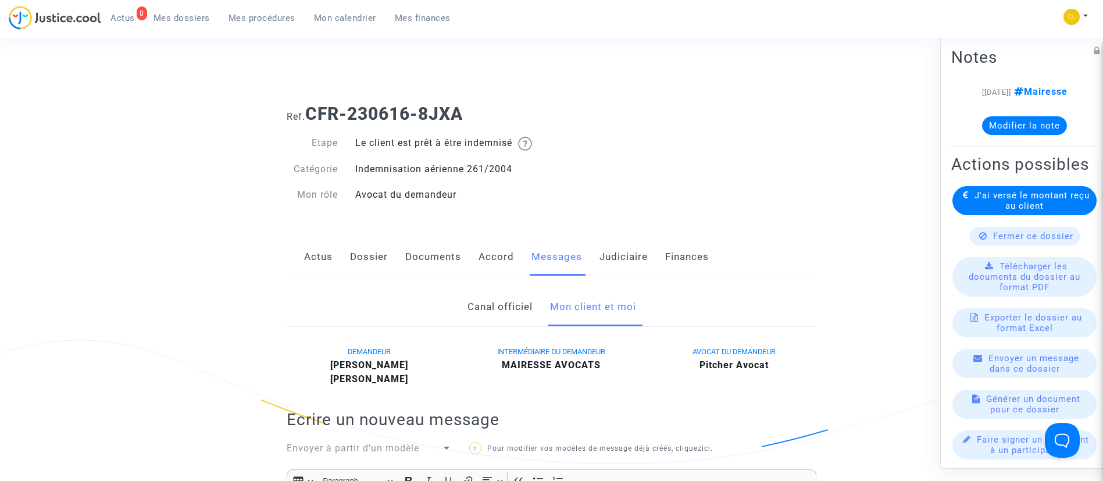
scroll to position [349, 0]
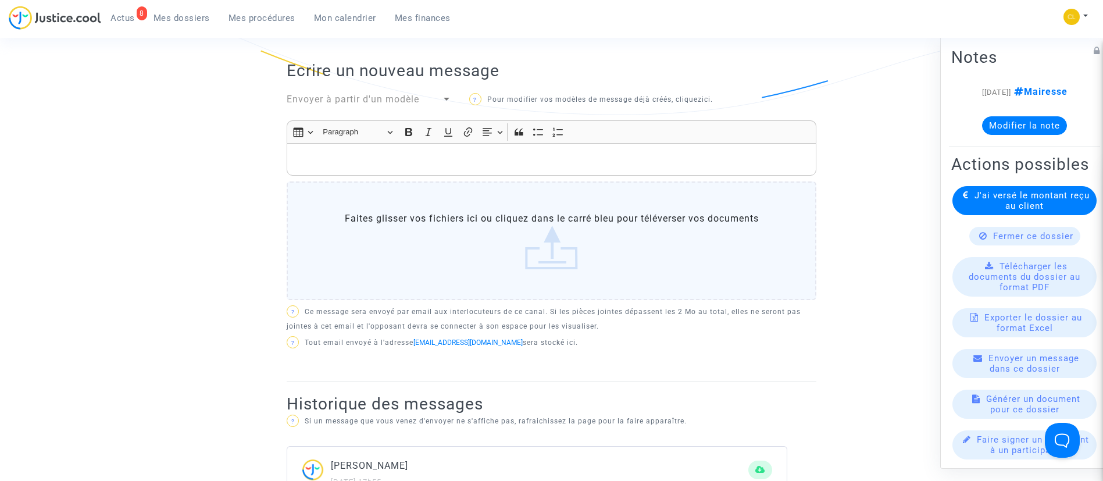
click at [435, 161] on p "Rich Text Editor, main" at bounding box center [551, 159] width 517 height 15
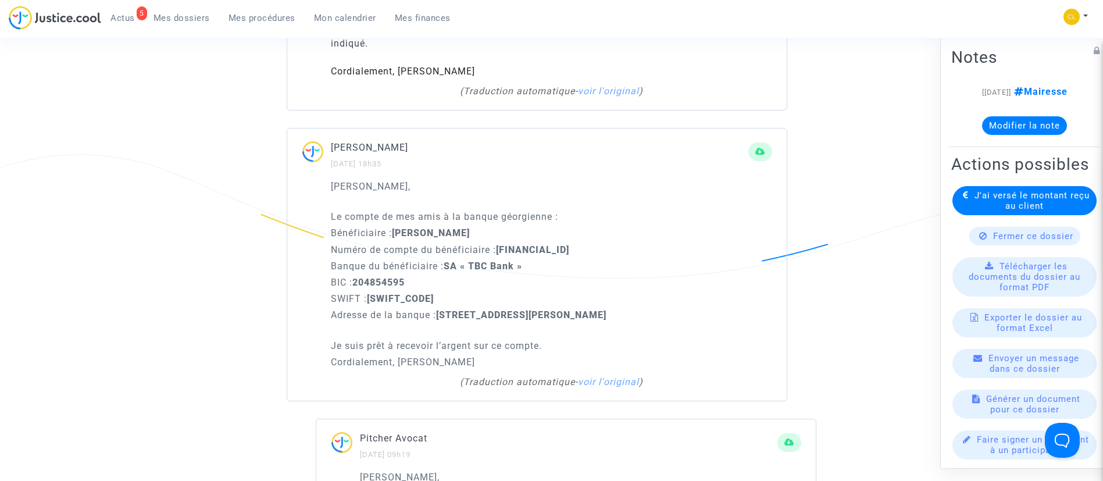
scroll to position [1419, 0]
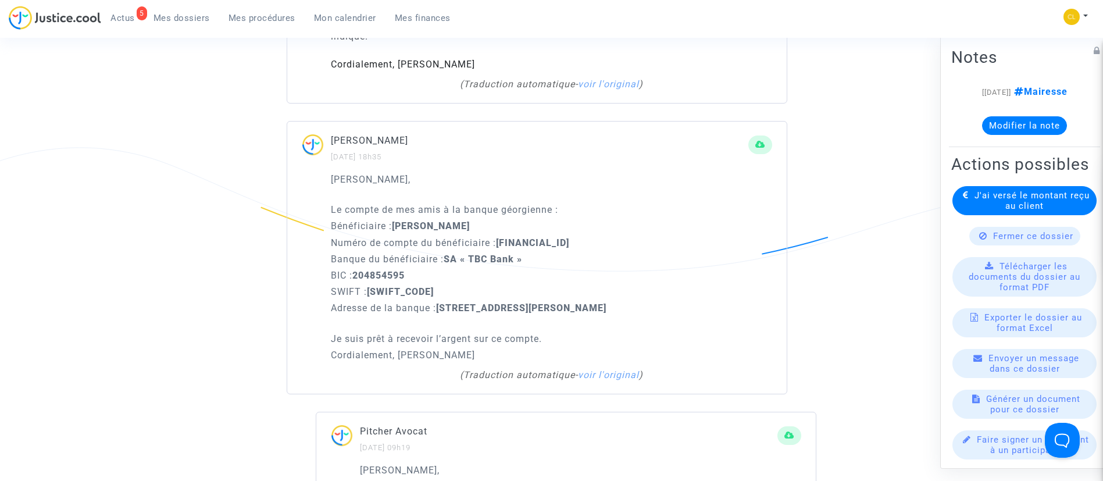
click at [606, 369] on link "voir l'original" at bounding box center [608, 374] width 61 height 11
click at [556, 369] on link "voir la traduction automatique" at bounding box center [551, 374] width 141 height 11
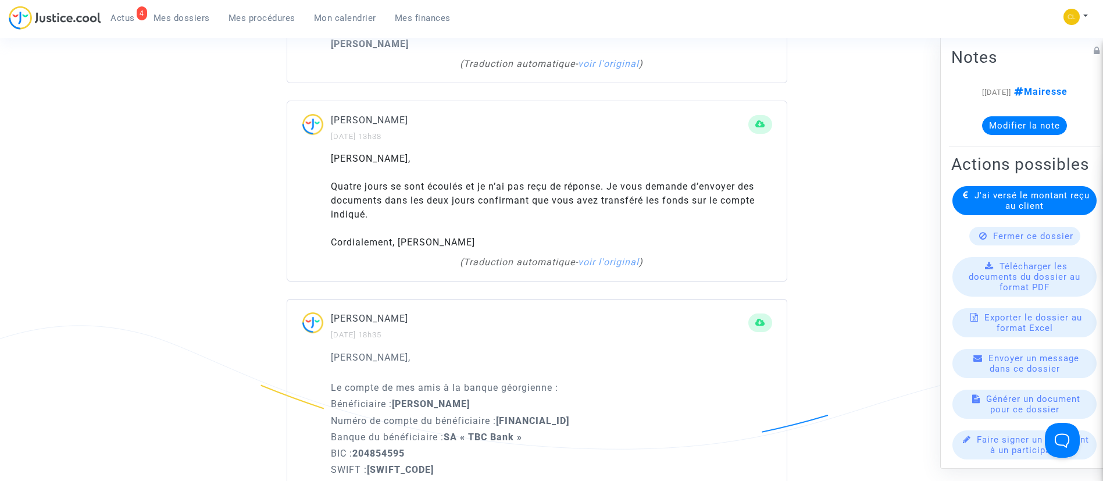
scroll to position [1506, 0]
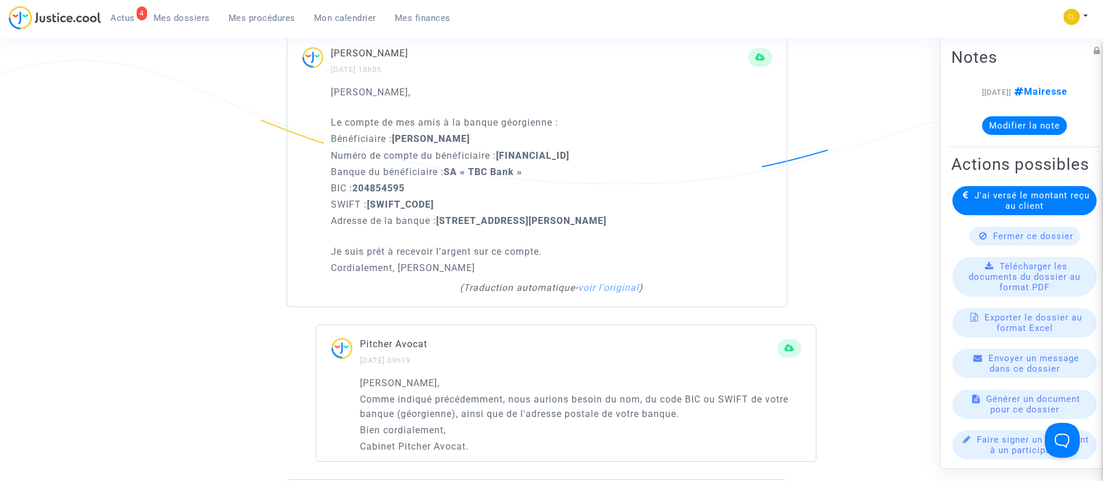
click at [549, 154] on strong "[FINANCIAL_ID]" at bounding box center [532, 155] width 73 height 11
copy strong "[FINANCIAL_ID]"
click at [381, 184] on strong "204854595" at bounding box center [378, 188] width 52 height 11
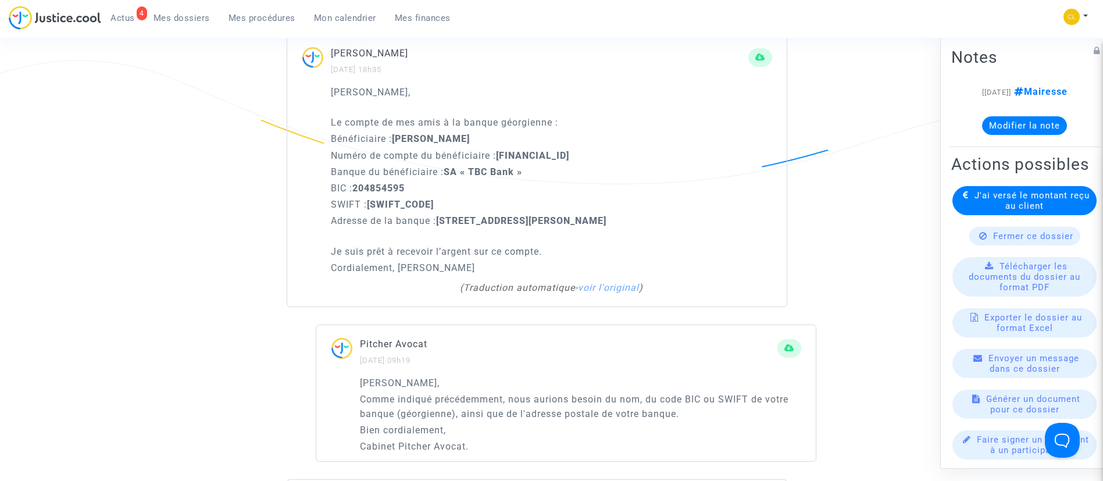
copy strong "204854595"
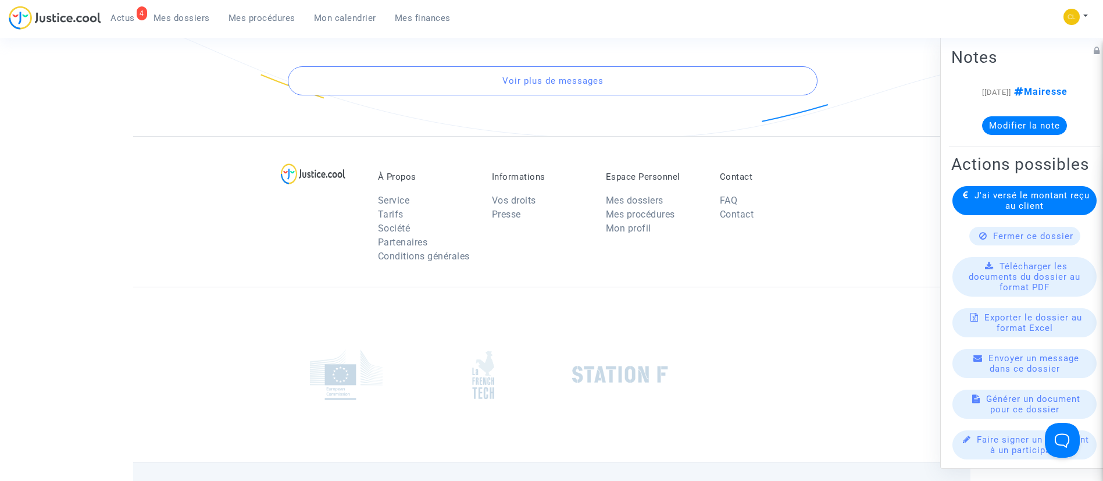
scroll to position [4474, 0]
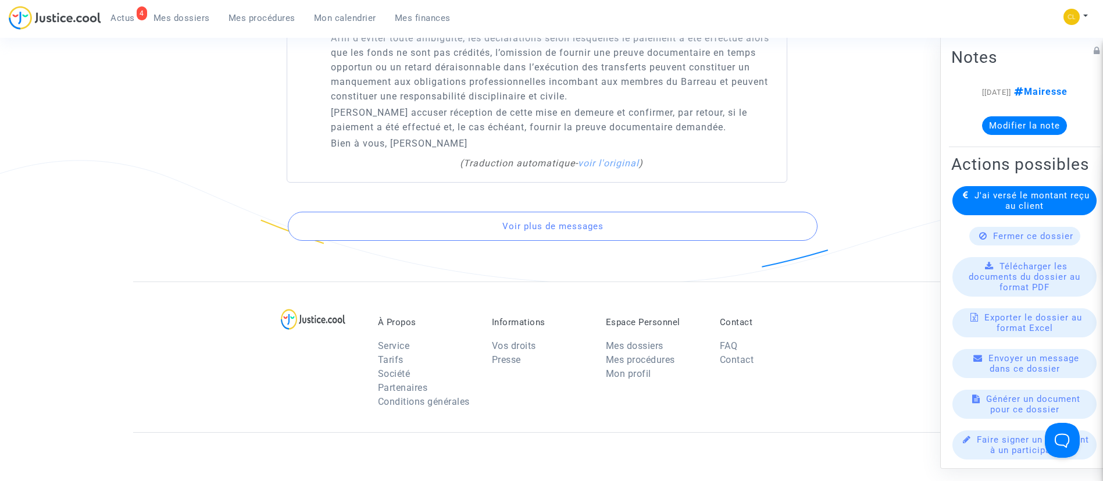
click at [568, 241] on button "Voir plus de messages" at bounding box center [553, 226] width 530 height 29
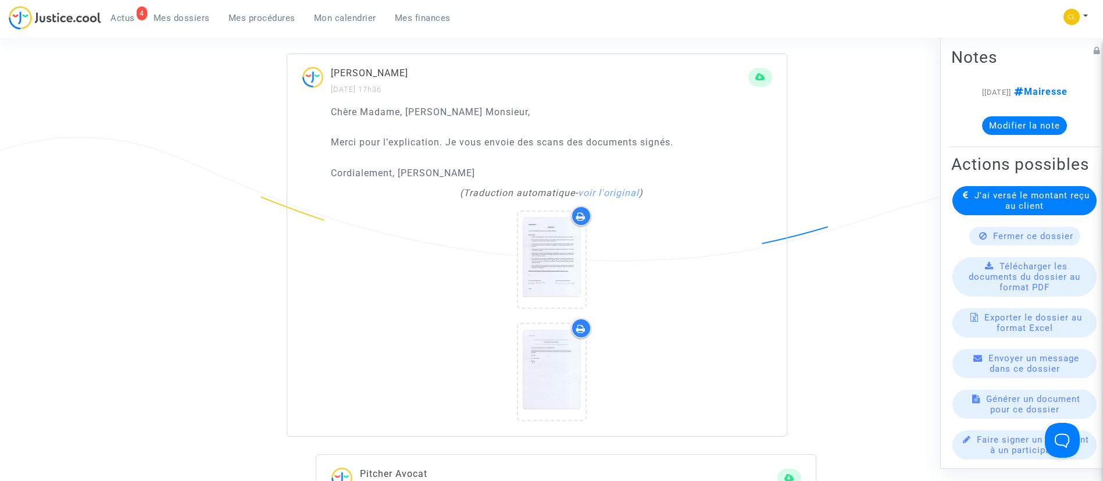
scroll to position [6916, 0]
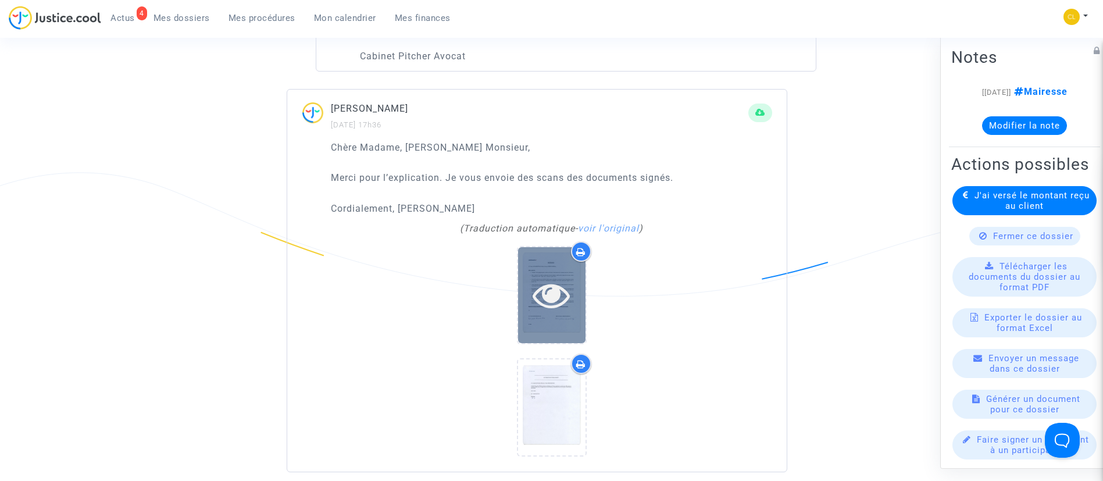
click at [555, 303] on div at bounding box center [551, 295] width 67 height 96
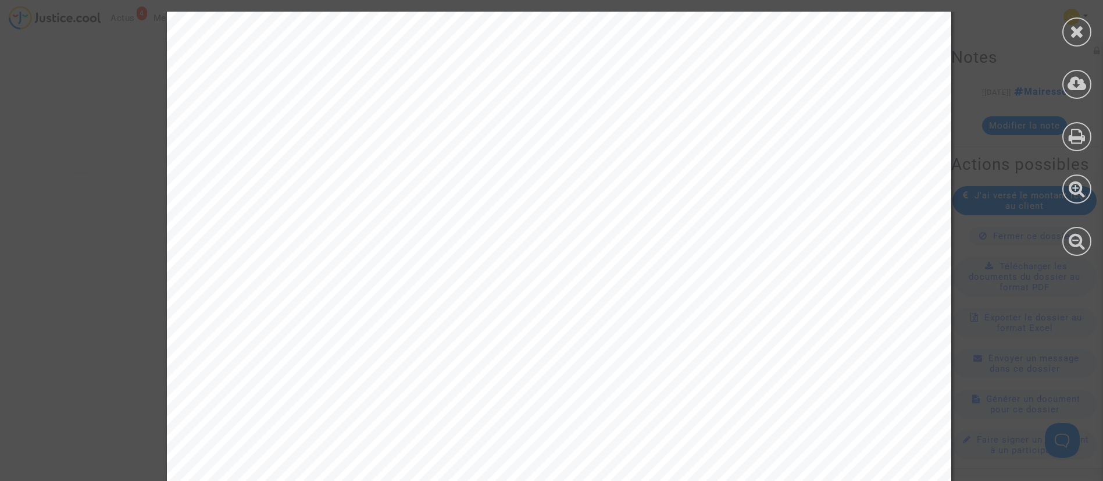
scroll to position [1164, 0]
click at [1088, 33] on div at bounding box center [1076, 31] width 29 height 29
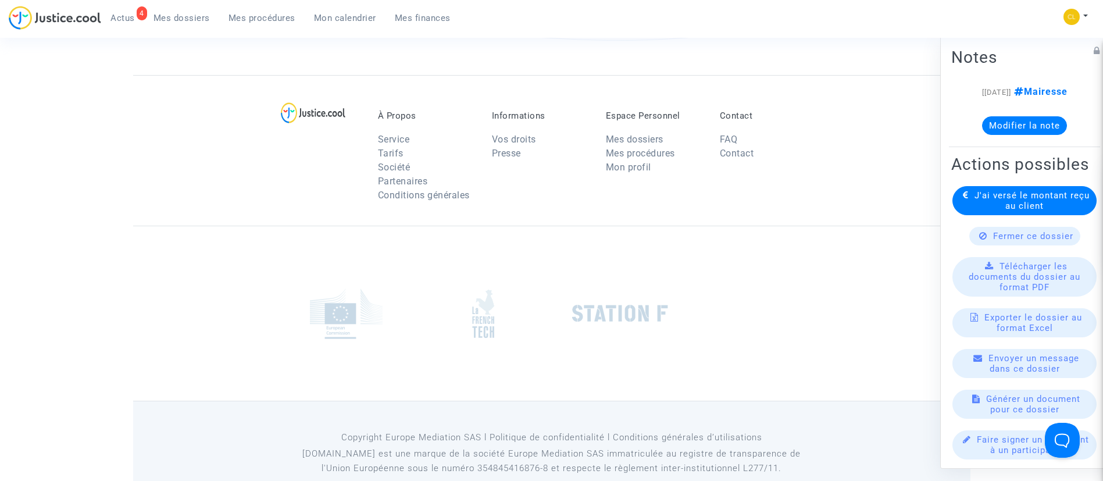
scroll to position [8137, 0]
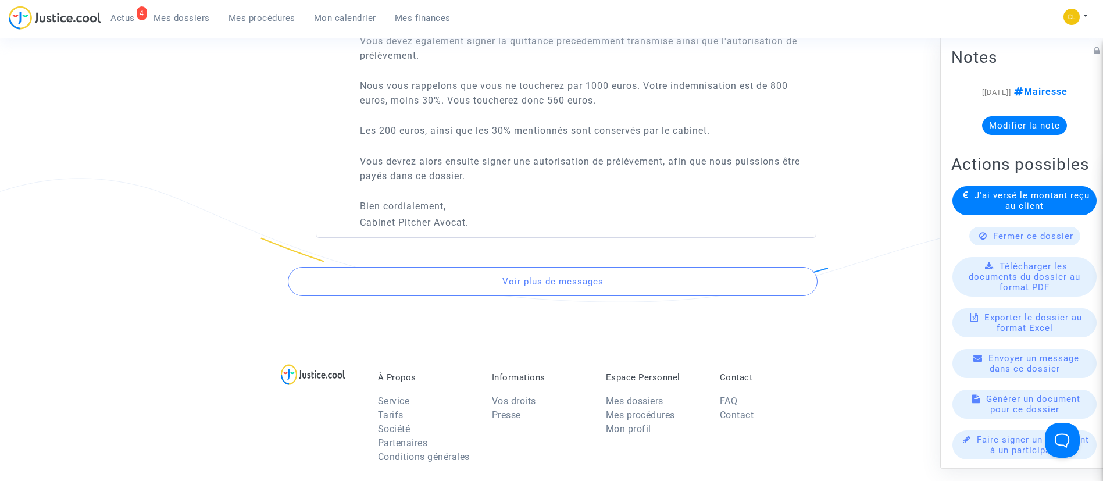
click at [636, 296] on button "Voir plus de messages" at bounding box center [553, 281] width 530 height 29
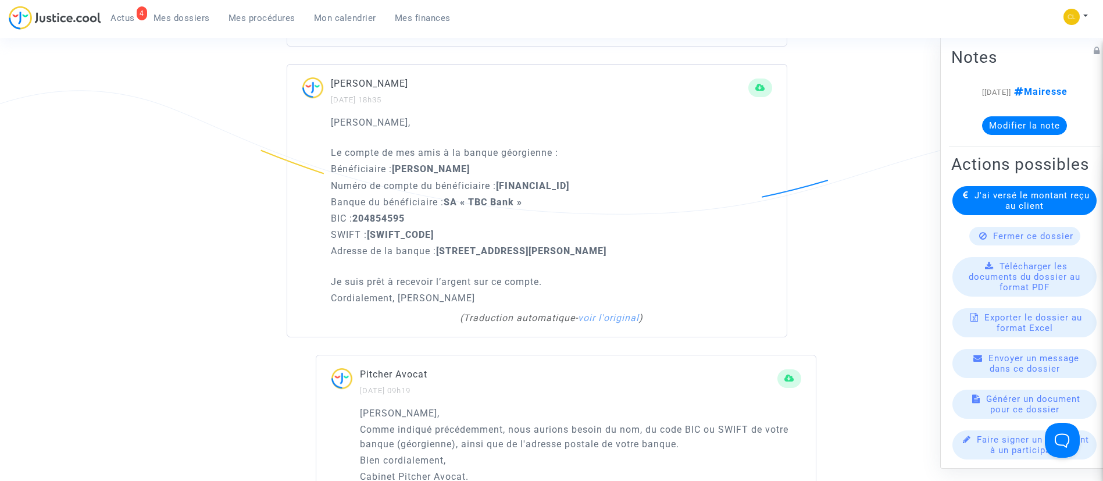
scroll to position [1482, 0]
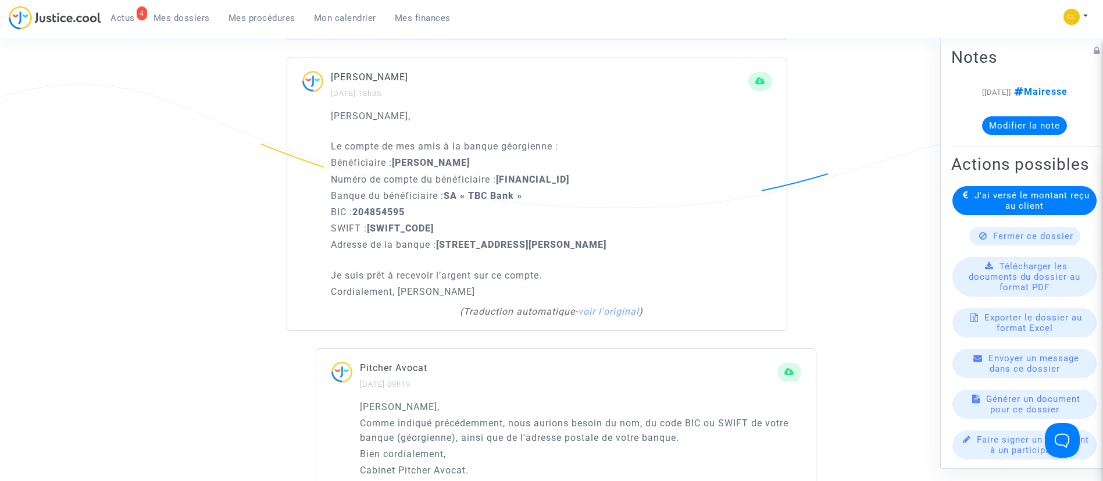
click at [403, 223] on strong "[SWIFT_CODE]" at bounding box center [400, 228] width 67 height 11
copy strong "[SWIFT_CODE]"
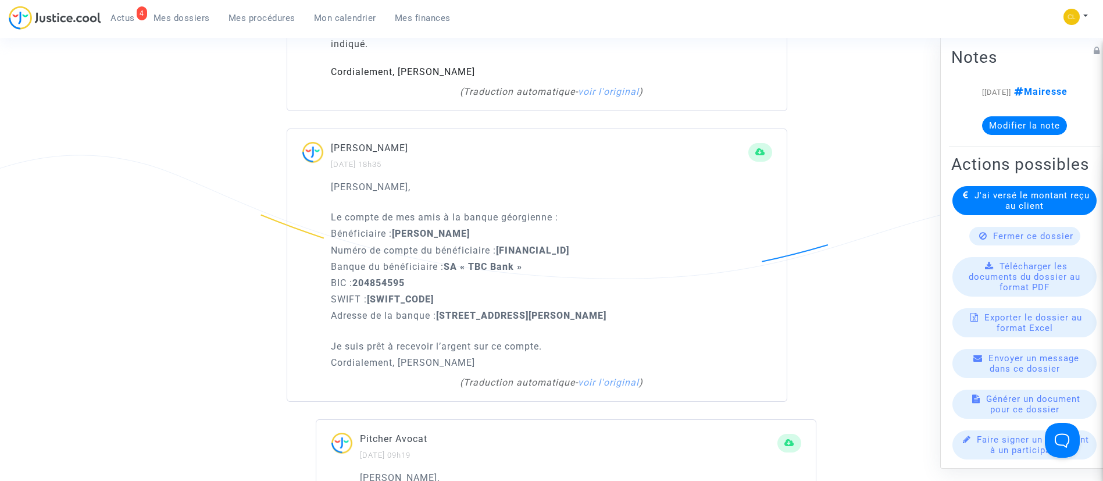
scroll to position [1395, 0]
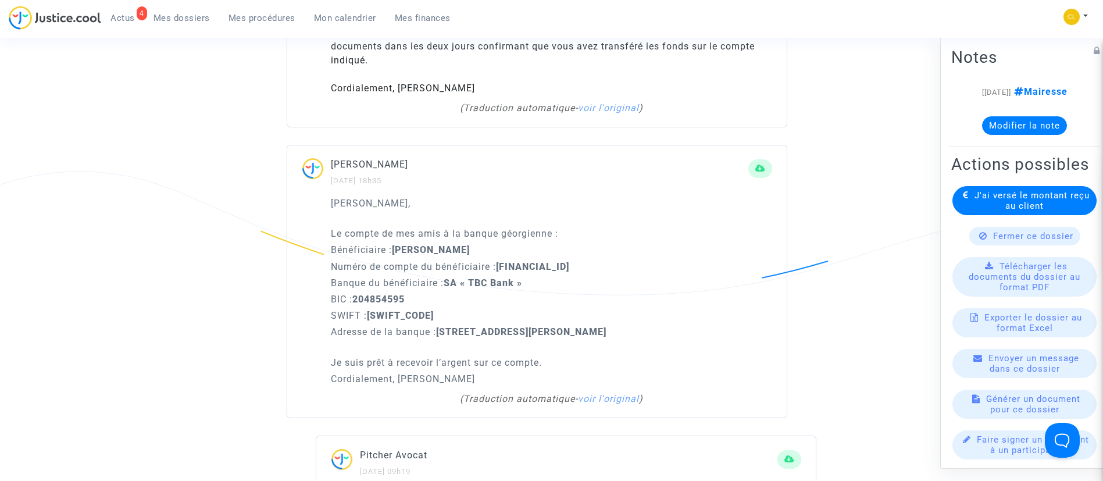
click at [378, 214] on div "[PERSON_NAME], Le compte de mes amis à la banque géorgienne : Bénéficiaire : [P…" at bounding box center [551, 291] width 441 height 190
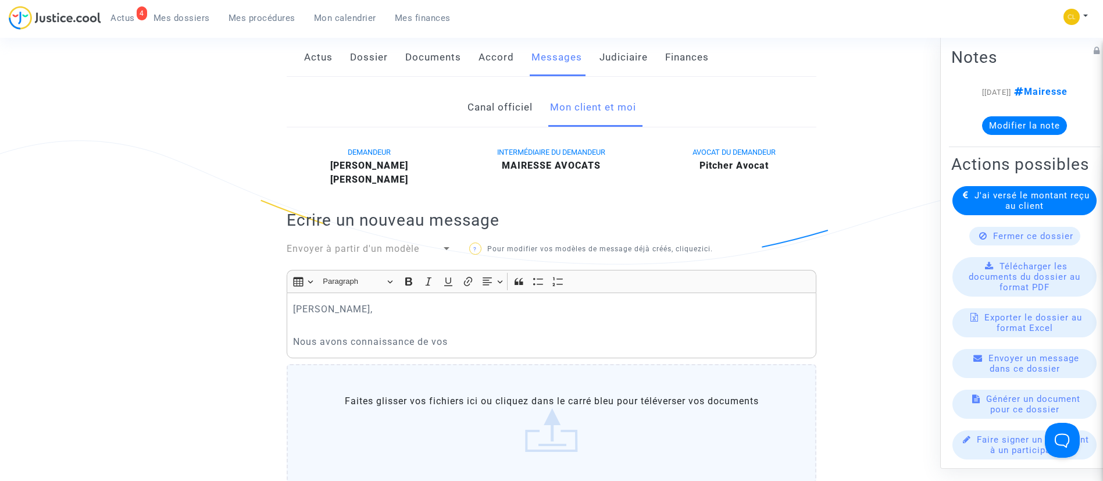
scroll to position [0, 0]
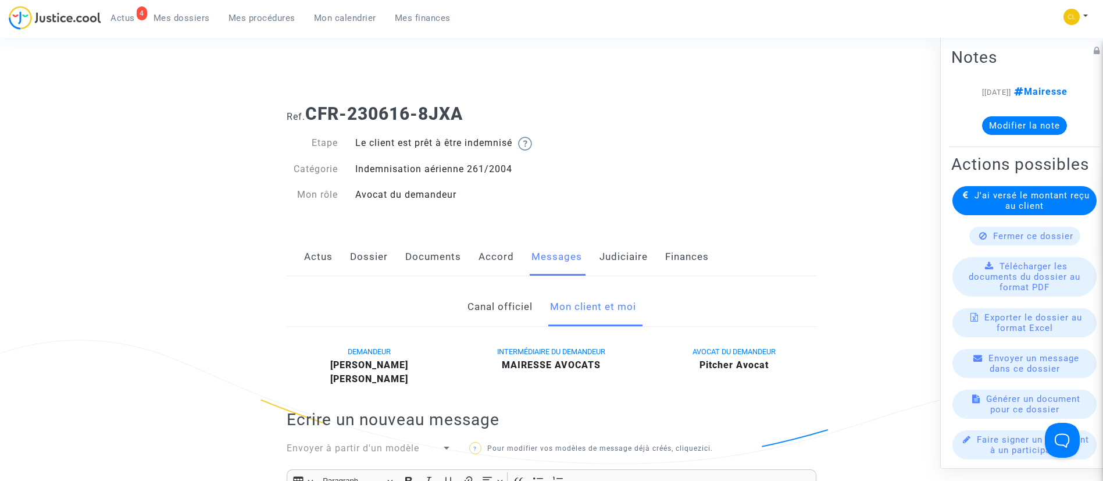
click at [435, 255] on link "Documents" at bounding box center [433, 257] width 56 height 38
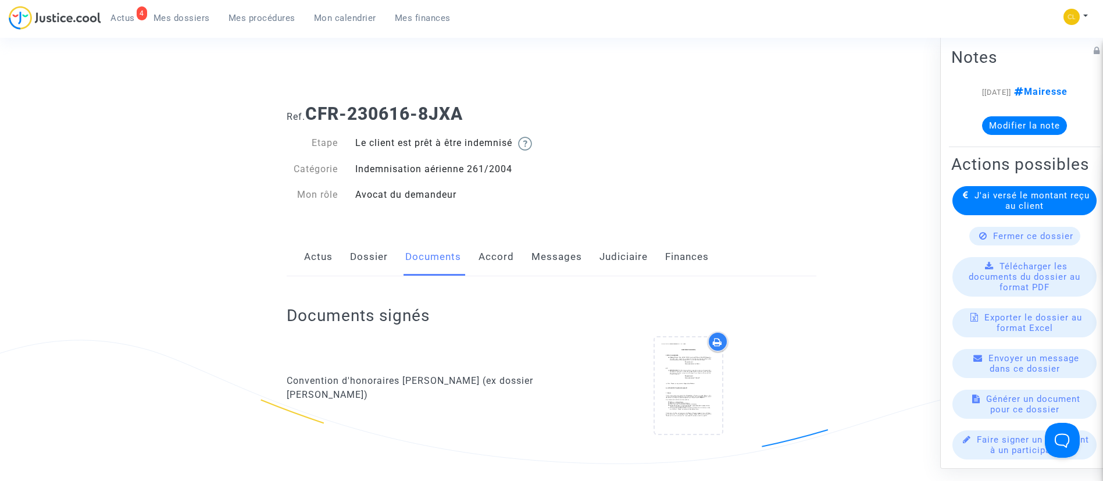
click at [363, 261] on link "Dossier" at bounding box center [369, 257] width 38 height 38
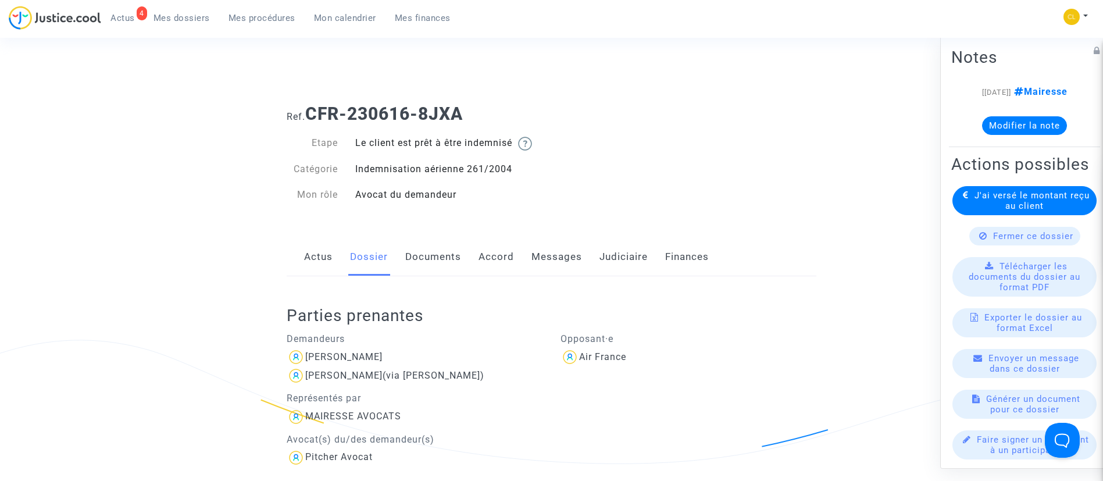
click at [562, 248] on link "Messages" at bounding box center [556, 257] width 51 height 38
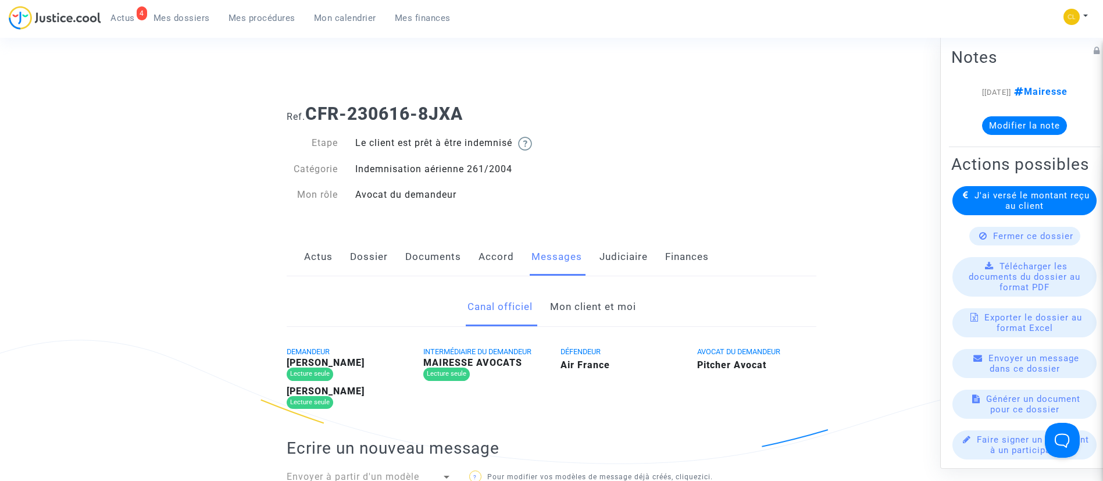
click at [582, 306] on link "Mon client et moi" at bounding box center [593, 307] width 86 height 38
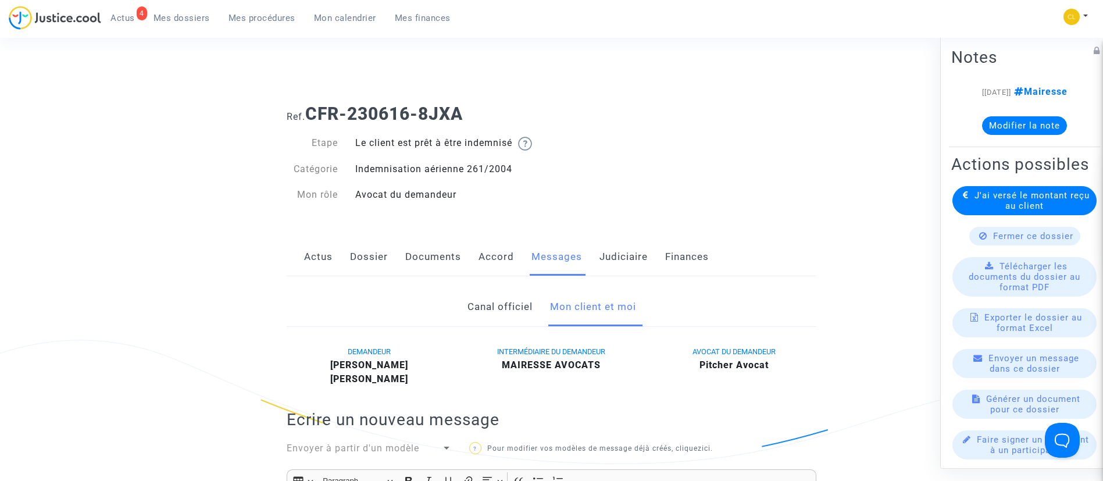
scroll to position [174, 0]
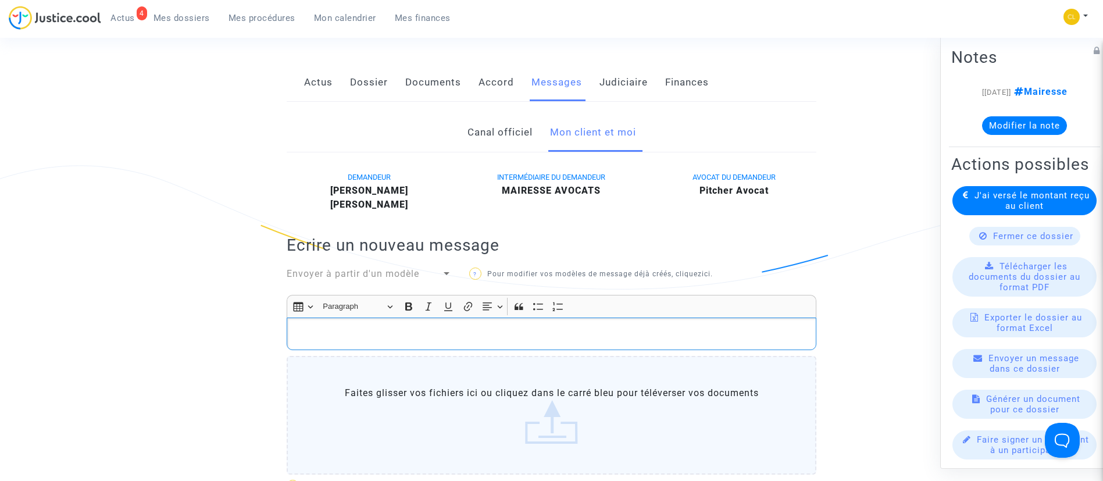
click at [557, 324] on div "Rich Text Editor, main" at bounding box center [552, 333] width 530 height 33
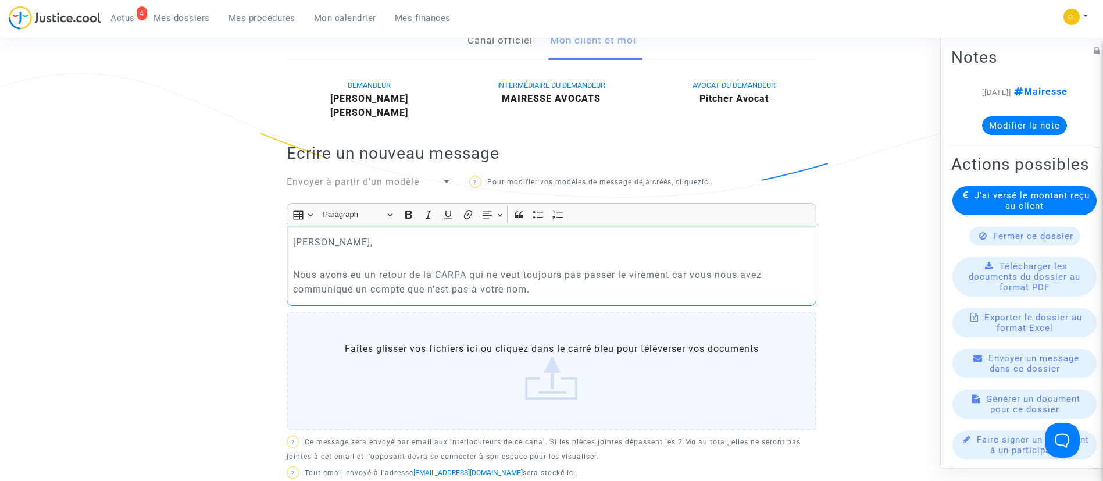
scroll to position [349, 0]
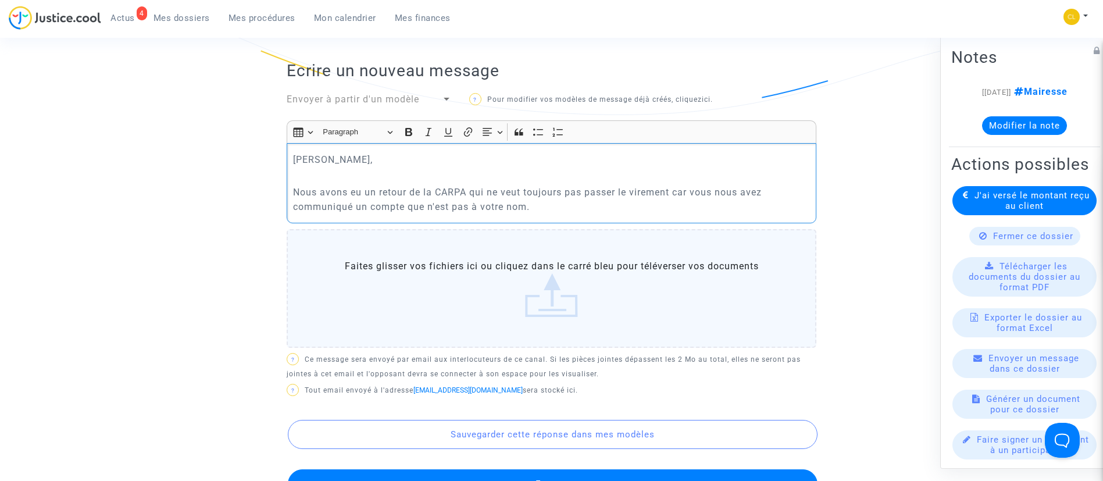
click at [424, 208] on p "Nous avons eu un retour de la CARPA qui ne veut toujours pas passer le virement…" at bounding box center [551, 199] width 517 height 29
drag, startPoint x: 413, startPoint y: 207, endPoint x: 476, endPoint y: 197, distance: 63.0
click at [487, 204] on p "Nous avons eu un retour de la CARPA qui ne veut toujours pas passer le virement…" at bounding box center [551, 199] width 517 height 29
drag, startPoint x: 410, startPoint y: 209, endPoint x: 524, endPoint y: 208, distance: 114.0
click at [524, 208] on p "Nous avons eu un retour de la CARPA qui ne veut toujours pas passer le virement…" at bounding box center [551, 199] width 517 height 29
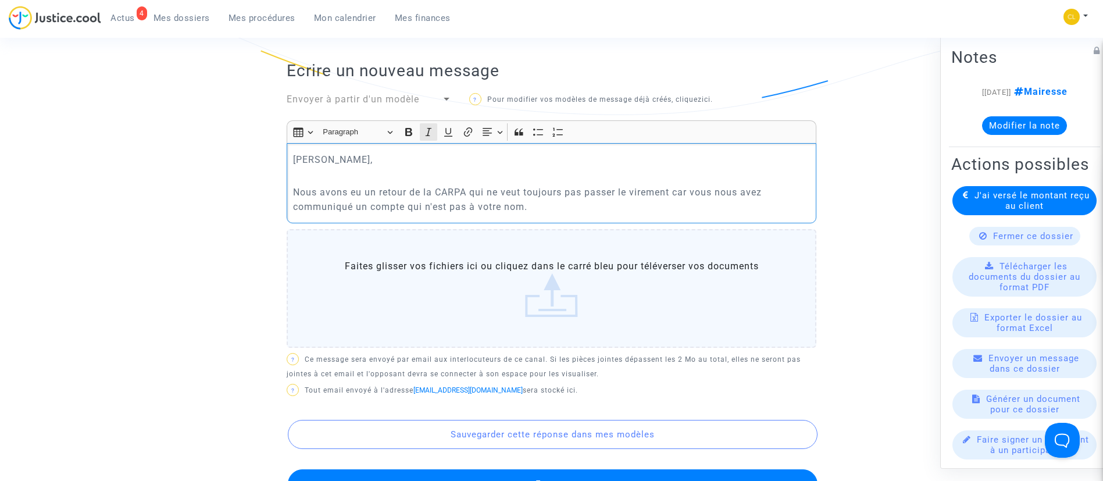
click at [435, 133] on button "Italic (CTRL+I) Italic" at bounding box center [428, 131] width 17 height 17
click at [408, 138] on button "Bold (CTRL+B) Bold" at bounding box center [408, 131] width 17 height 17
drag, startPoint x: 427, startPoint y: 128, endPoint x: 470, endPoint y: 163, distance: 55.4
click at [428, 128] on icon "Editor toolbar" at bounding box center [429, 132] width 12 height 12
click at [559, 205] on p "Nous avons eu un retour de la CARPA qui ne veut toujours pas passer le virement…" at bounding box center [551, 199] width 517 height 29
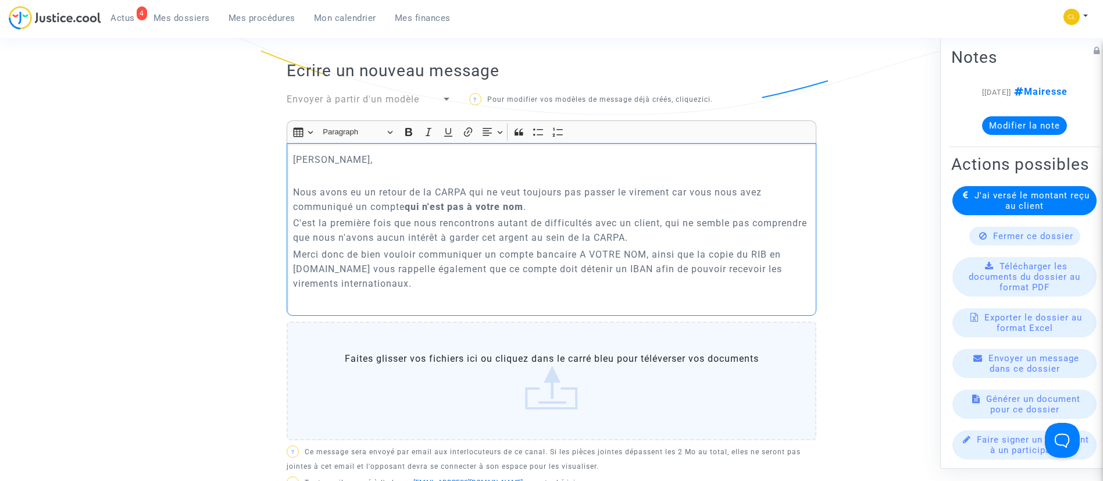
click at [312, 264] on p "Merci donc de bien vouloir communiquer un compte bancaire A VOTRE NOM, ainsi qu…" at bounding box center [551, 269] width 517 height 44
click at [320, 306] on p "Rich Text Editor, main" at bounding box center [551, 299] width 517 height 15
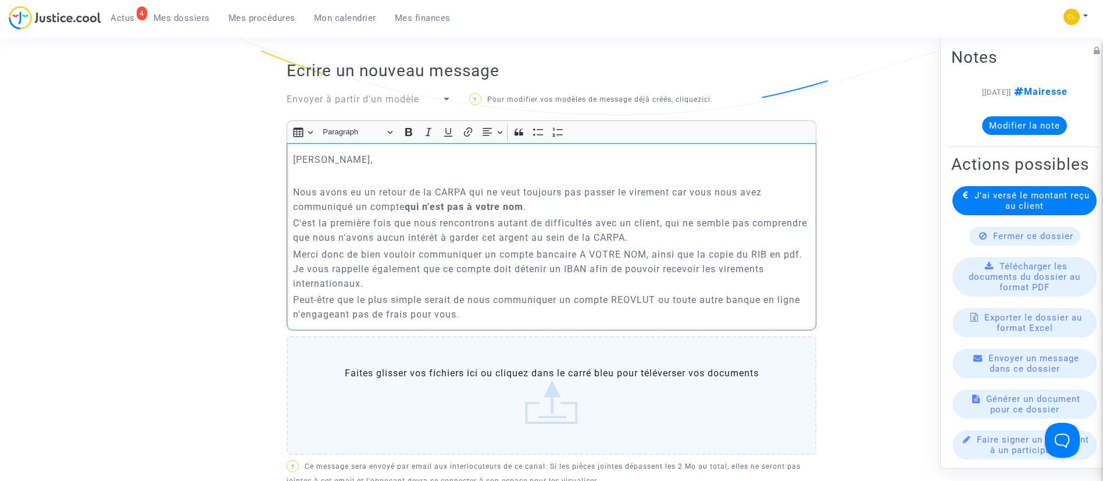
click at [378, 283] on p "Merci donc de bien vouloir communiquer un compte bancaire A VOTRE NOM, ainsi qu…" at bounding box center [551, 269] width 517 height 44
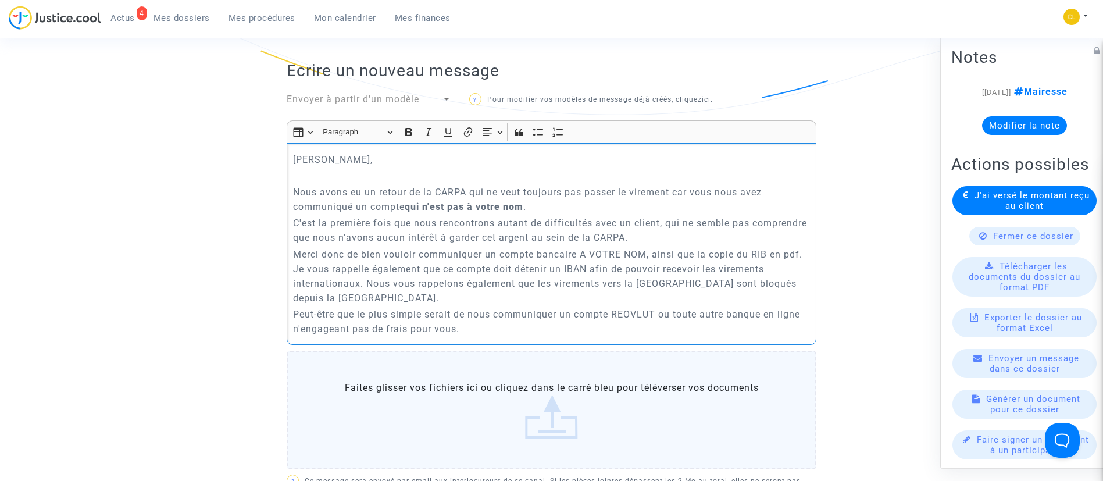
click at [509, 320] on p "Peut-être que le plus simple serait de nous communiquer un compte REOVLUT ou to…" at bounding box center [551, 321] width 517 height 29
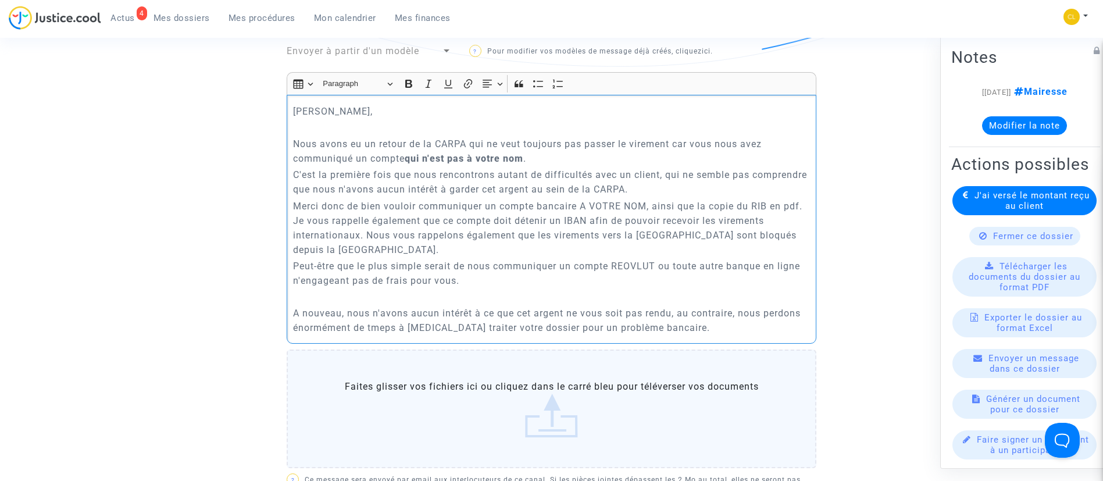
scroll to position [436, 0]
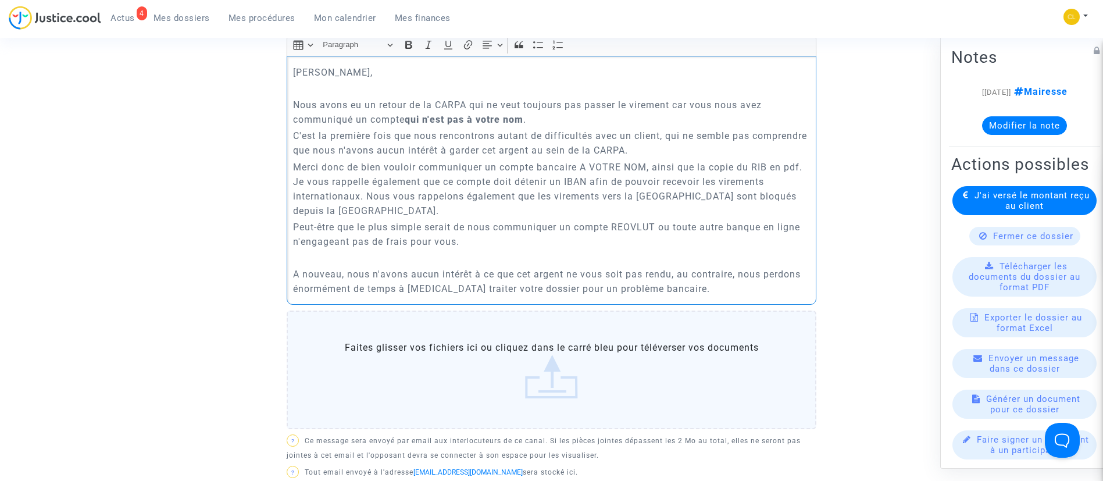
click at [702, 295] on p "A nouveau, nous n'avons aucun intérêt à ce que cet argent ne vous soit pas rend…" at bounding box center [551, 281] width 517 height 29
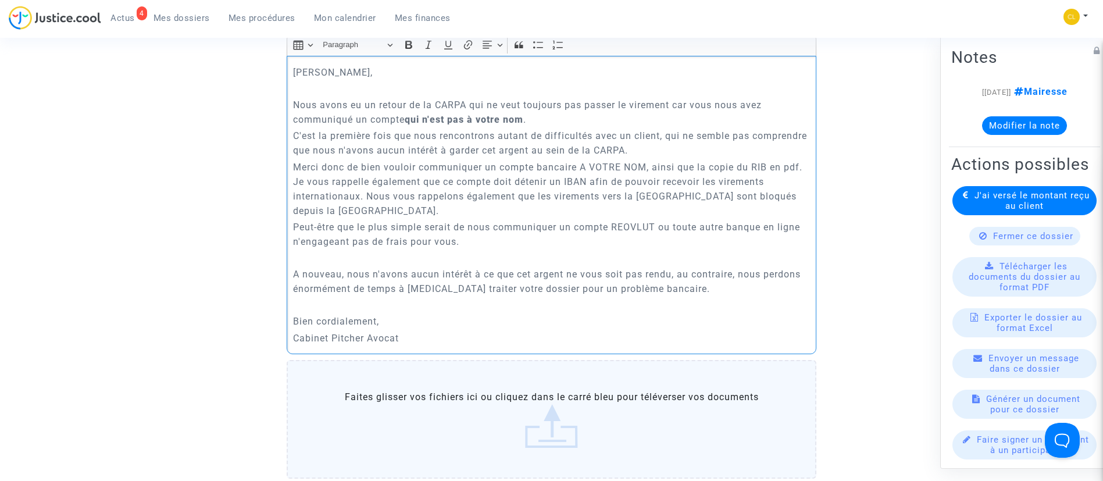
click at [703, 299] on p "Rich Text Editor, main" at bounding box center [551, 305] width 517 height 15
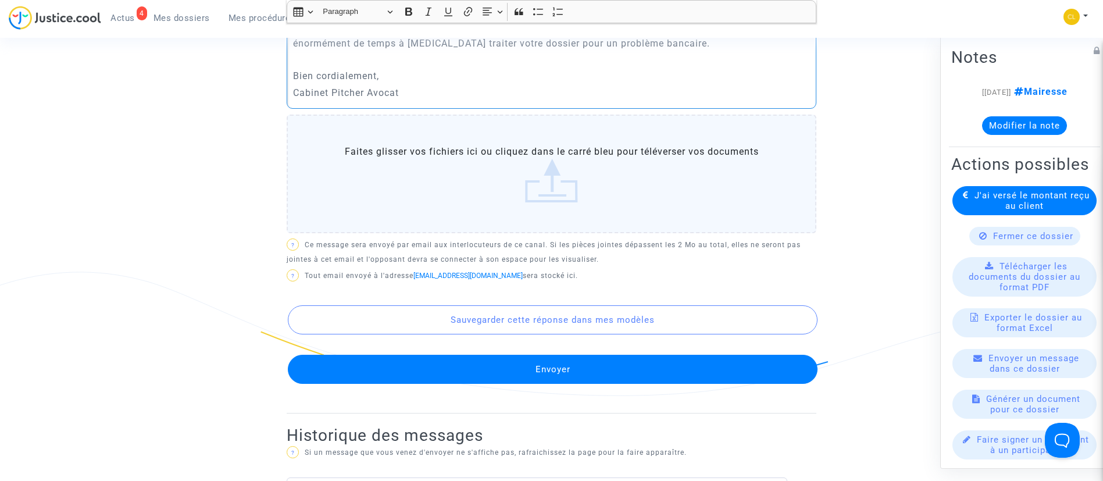
scroll to position [698, 0]
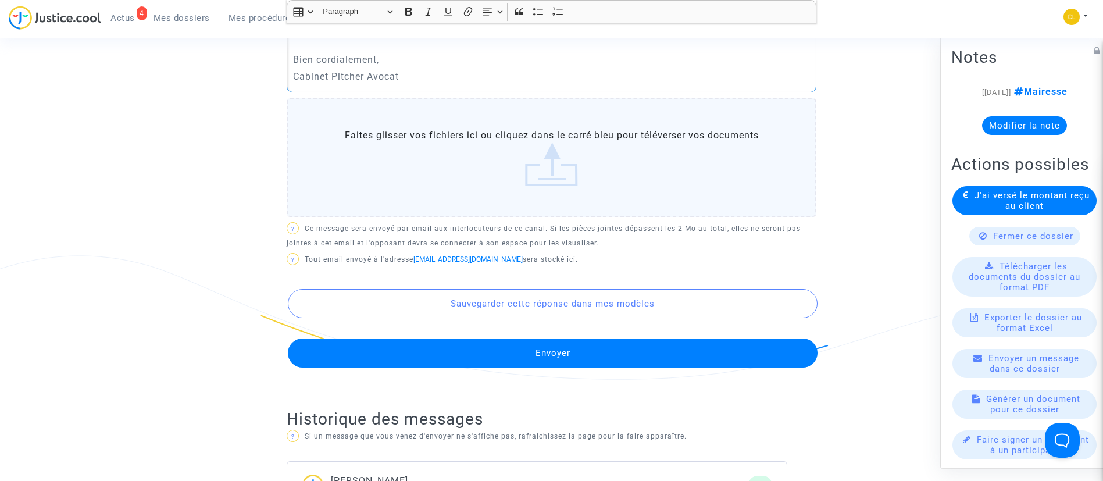
click at [511, 361] on button "Envoyer" at bounding box center [553, 352] width 530 height 29
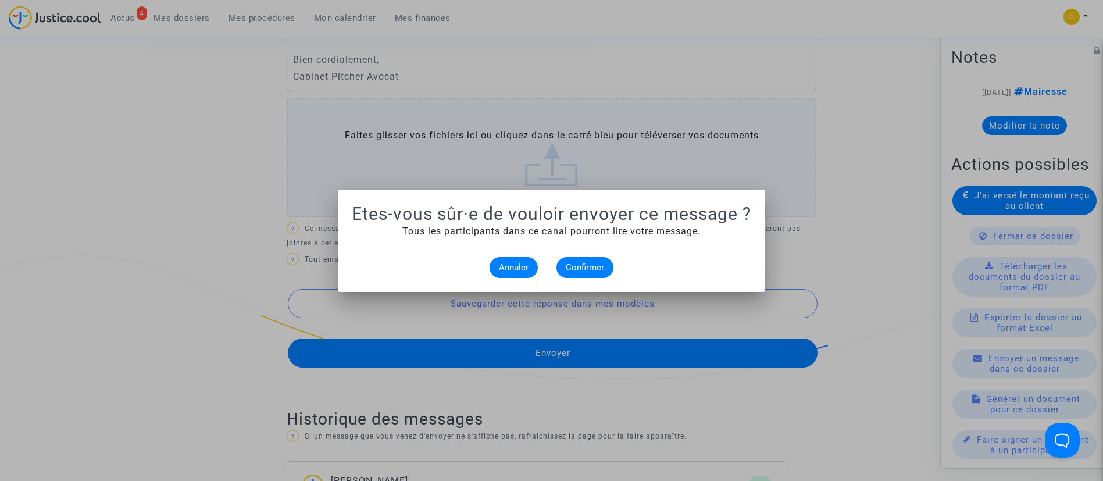
scroll to position [0, 0]
drag, startPoint x: 575, startPoint y: 271, endPoint x: 587, endPoint y: 273, distance: 11.8
click at [577, 270] on span "Confirmer" at bounding box center [585, 267] width 38 height 10
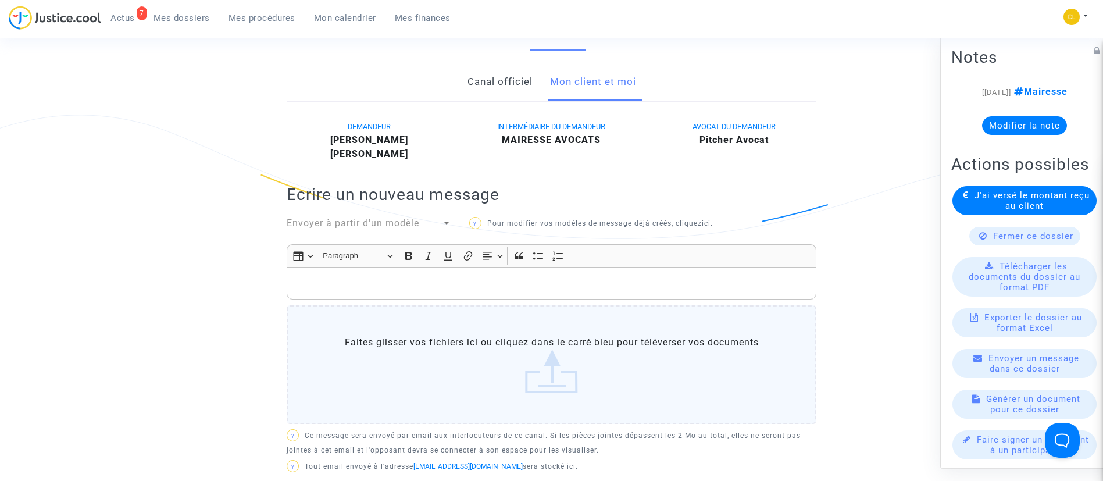
scroll to position [174, 0]
